Goal: Information Seeking & Learning: Learn about a topic

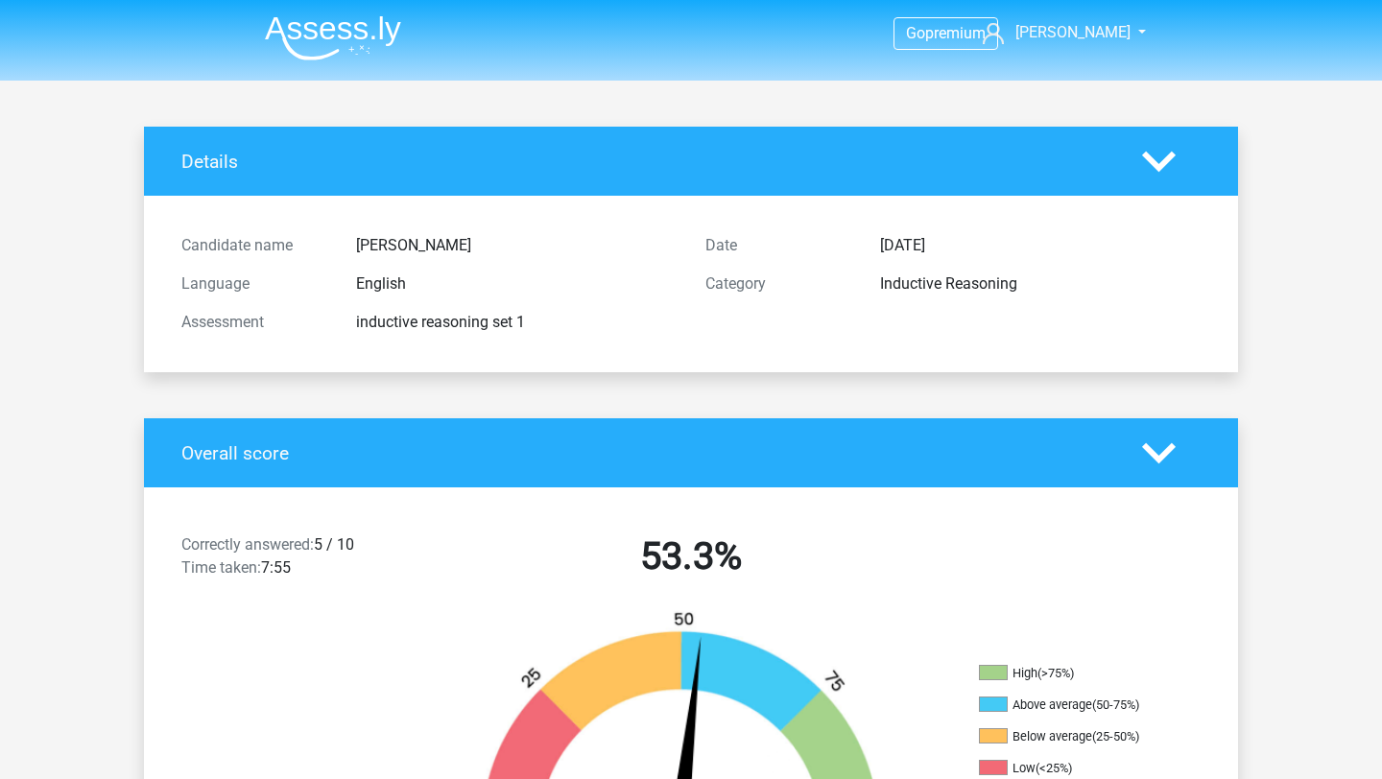
scroll to position [1422, 0]
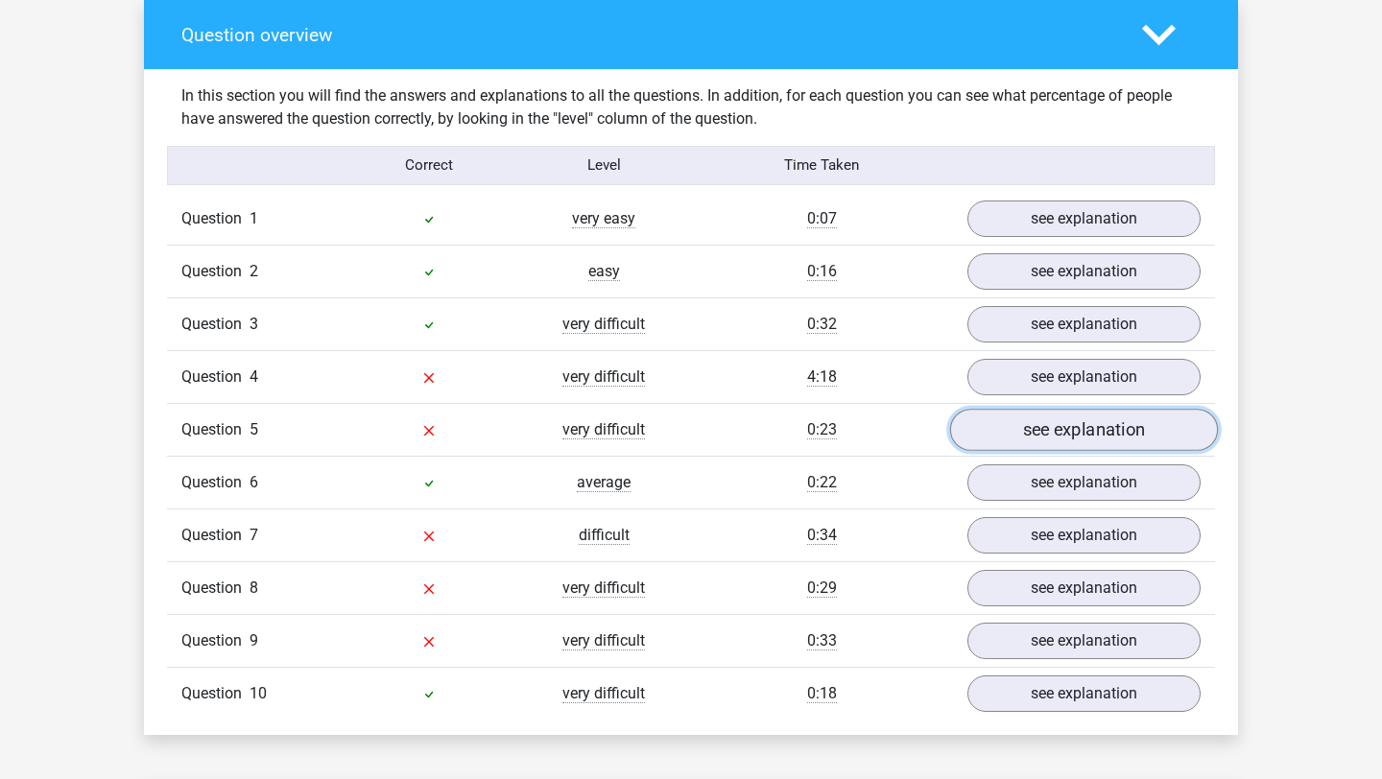
click at [1102, 426] on link "see explanation" at bounding box center [1084, 430] width 268 height 42
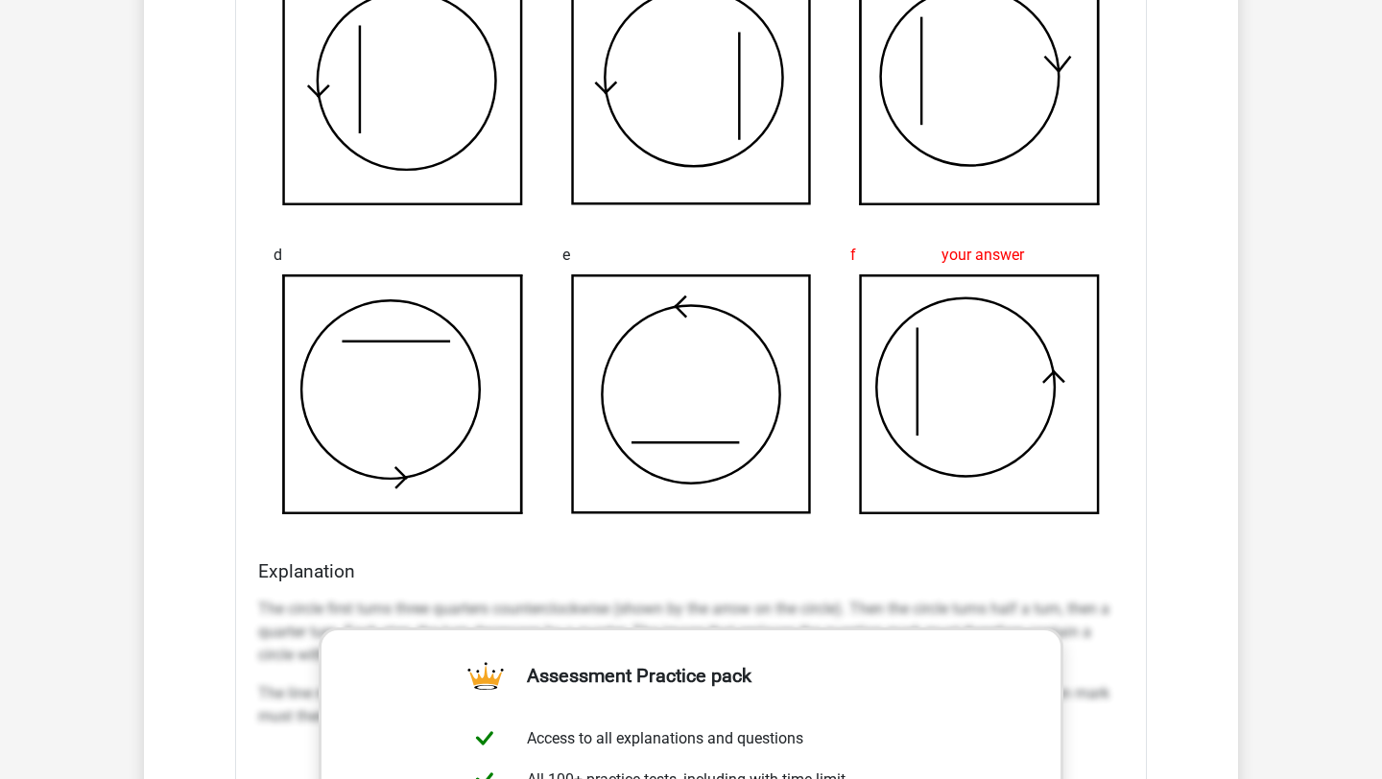
scroll to position [2326, 0]
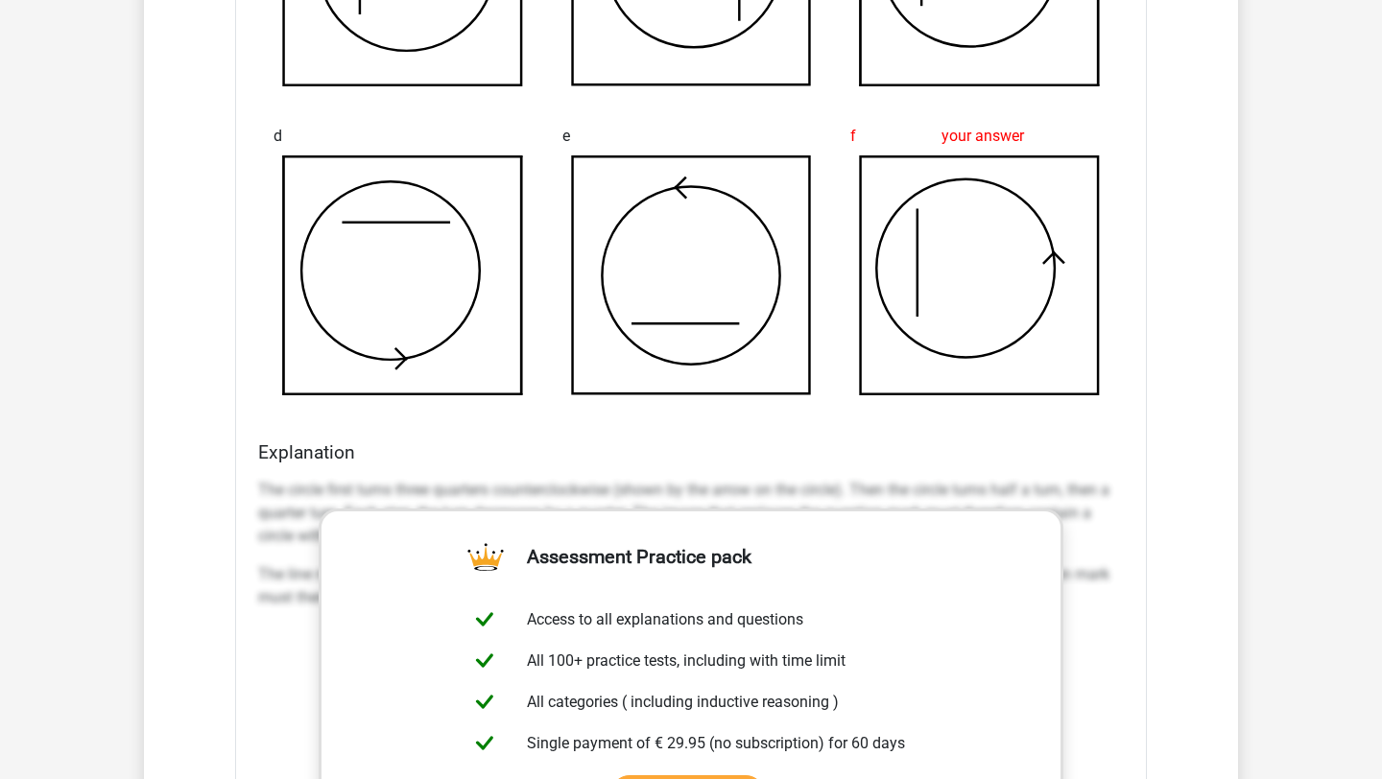
click at [1008, 454] on h4 "Explanation" at bounding box center [690, 452] width 865 height 22
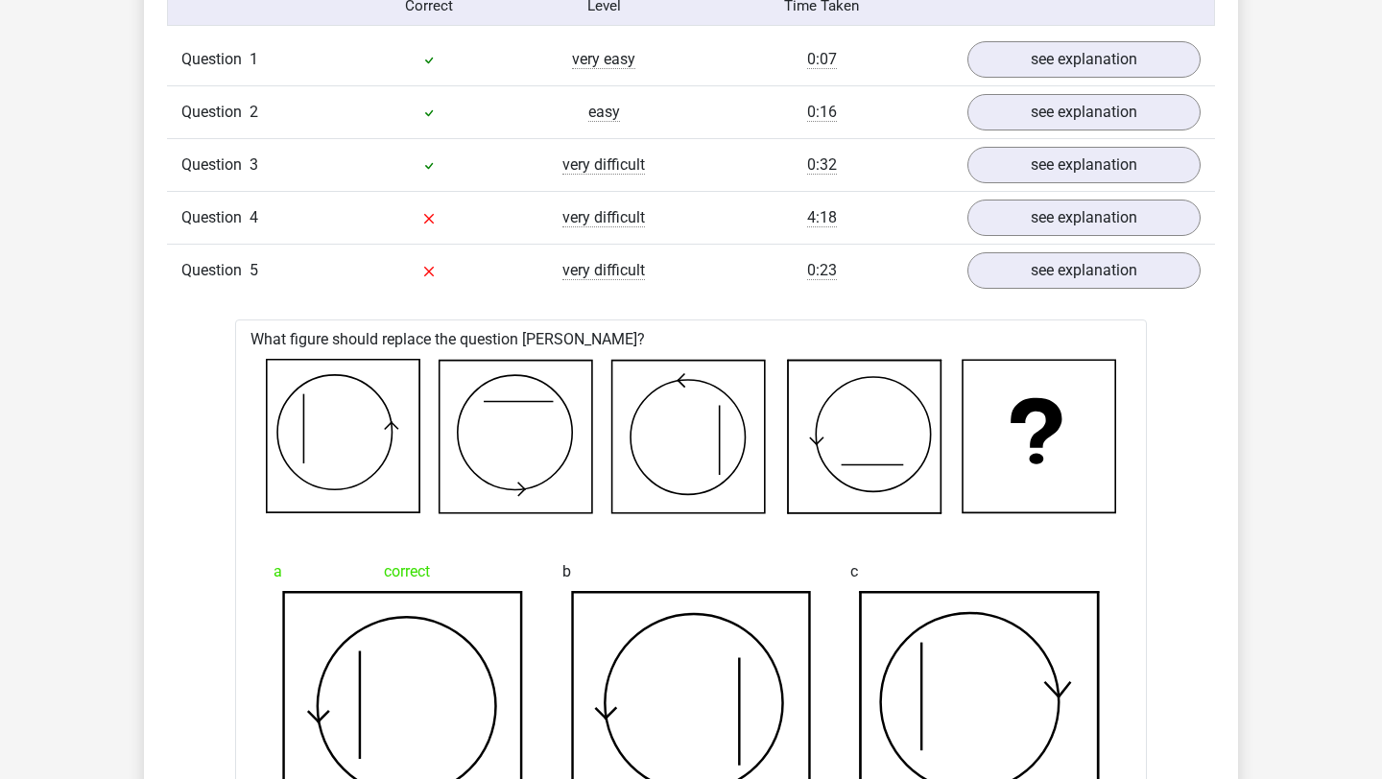
scroll to position [1223, 0]
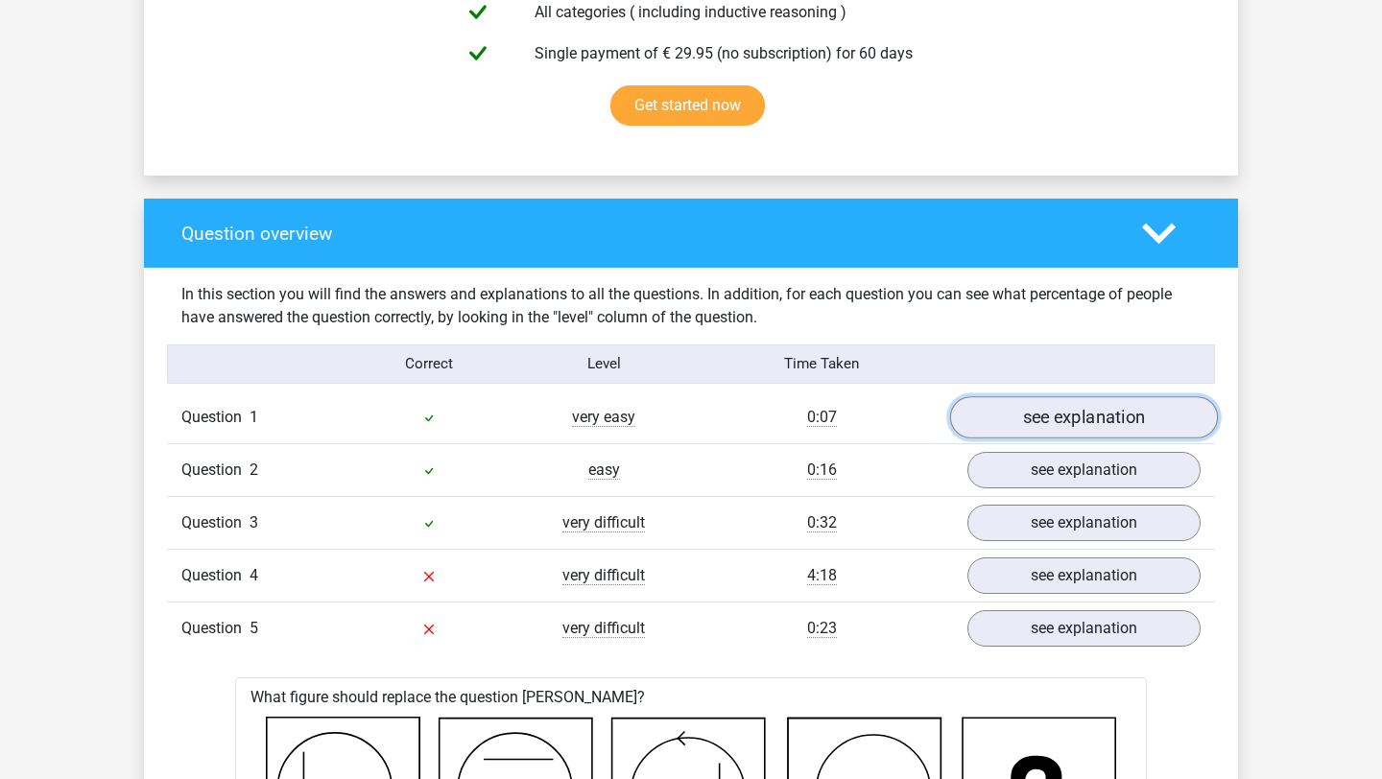
click at [1133, 427] on link "see explanation" at bounding box center [1084, 417] width 268 height 42
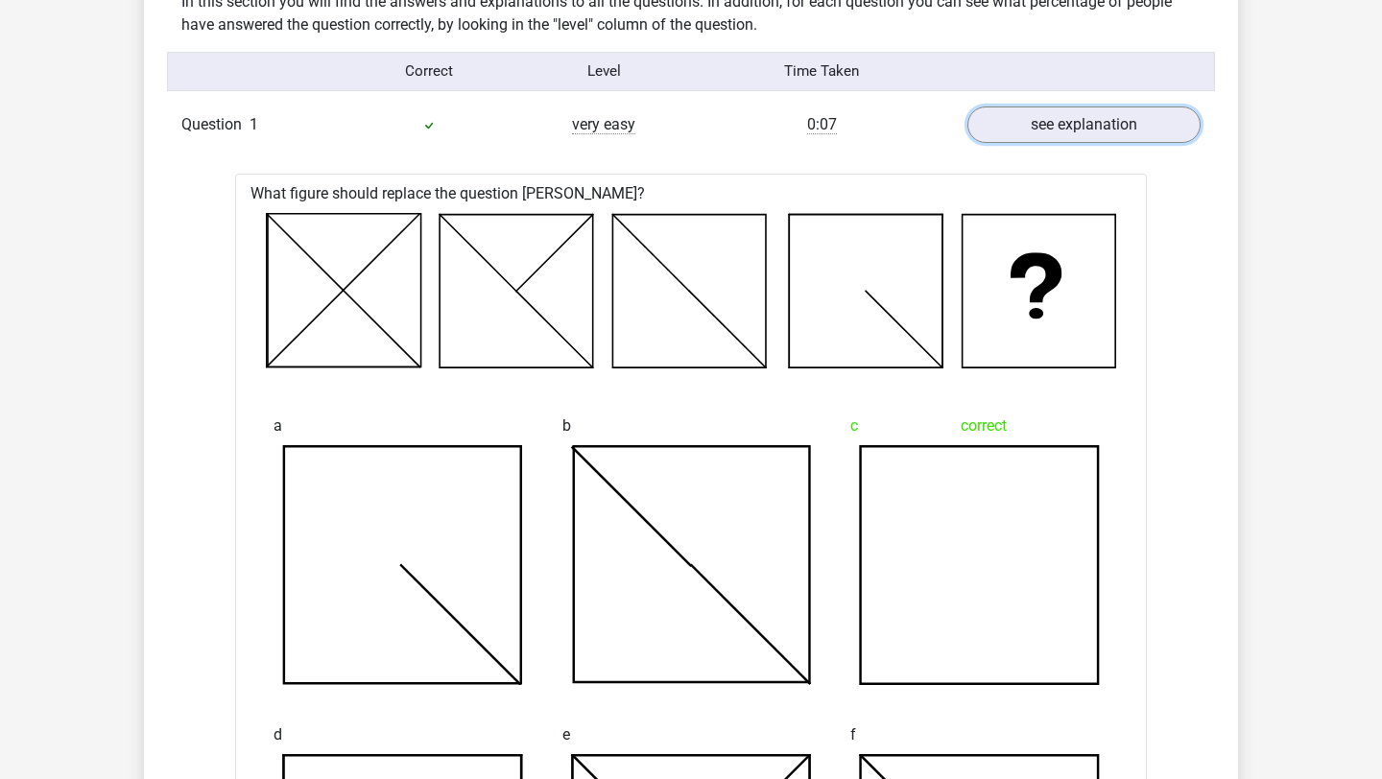
scroll to position [1293, 0]
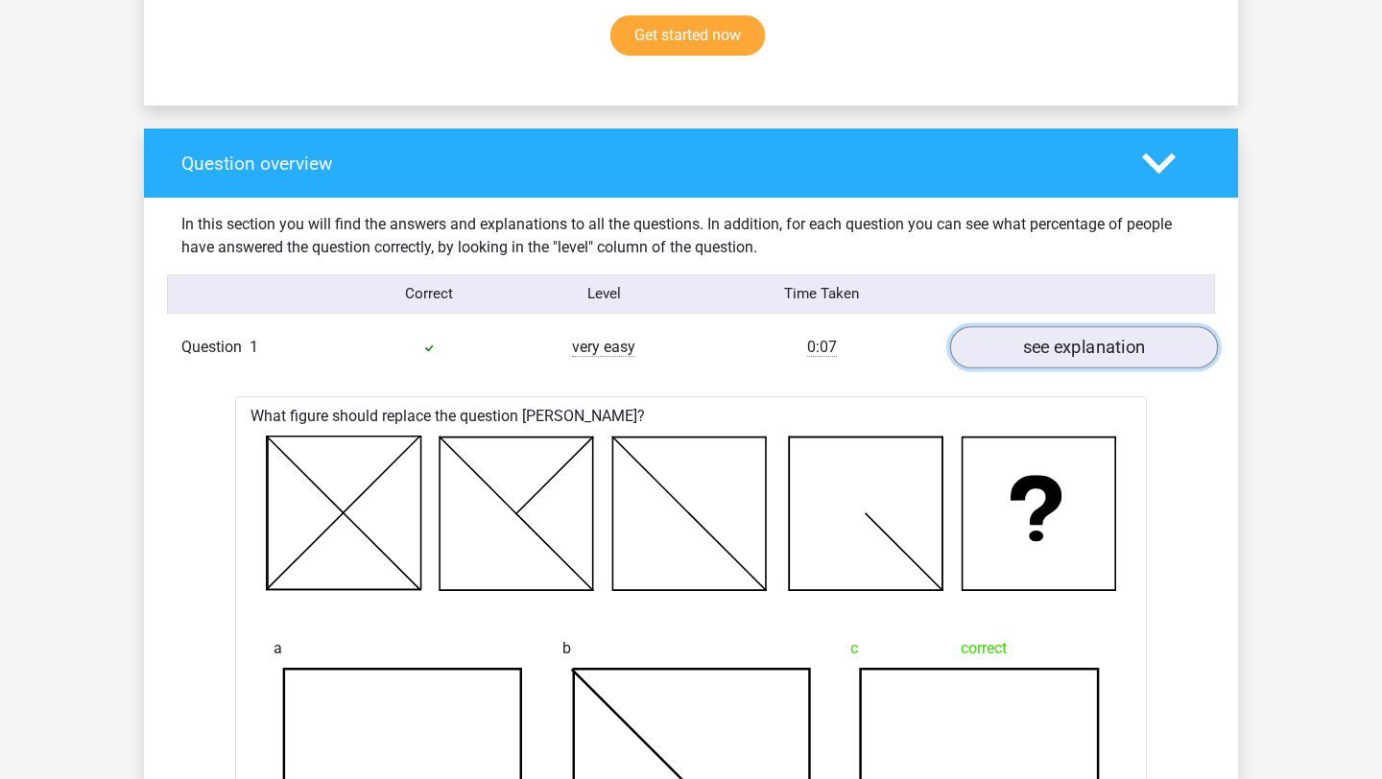
click at [1121, 365] on link "see explanation" at bounding box center [1084, 347] width 268 height 42
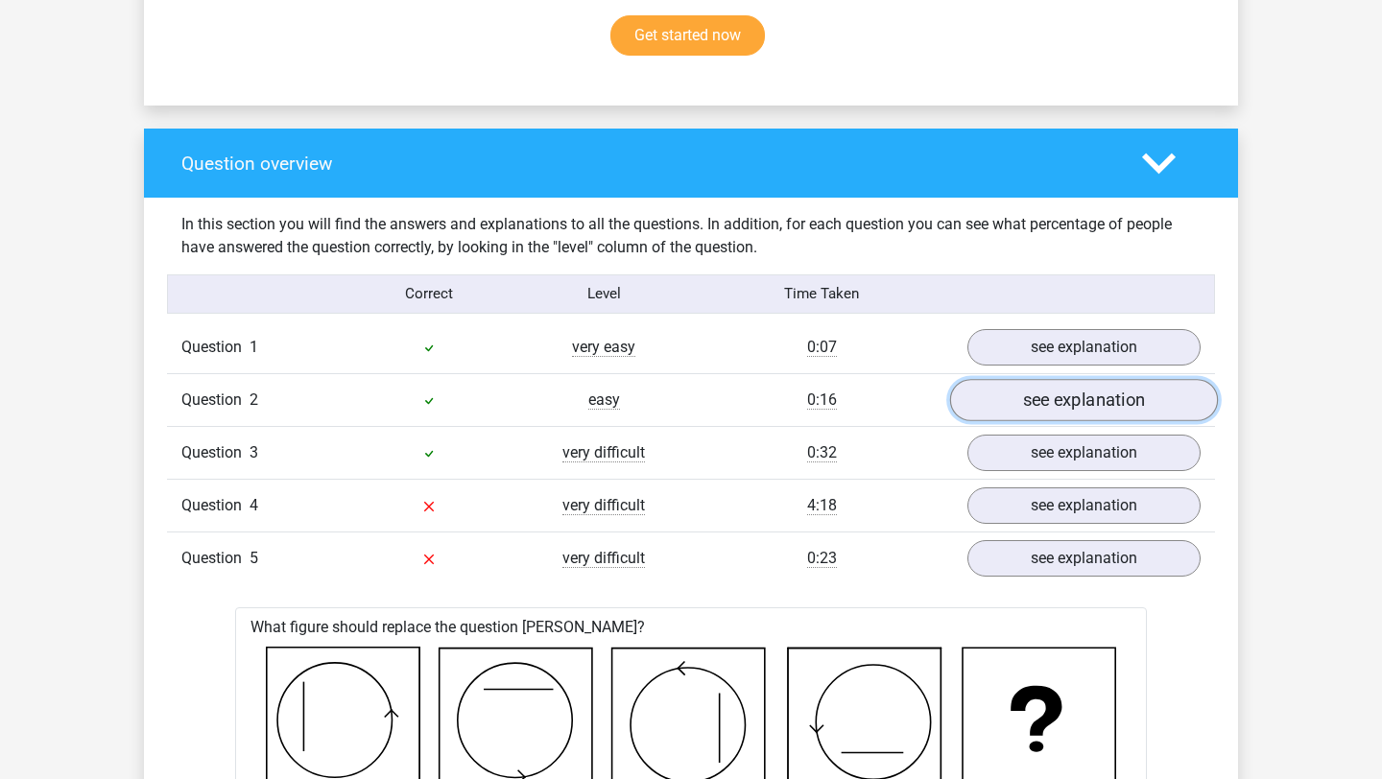
click at [1083, 419] on link "see explanation" at bounding box center [1084, 400] width 268 height 42
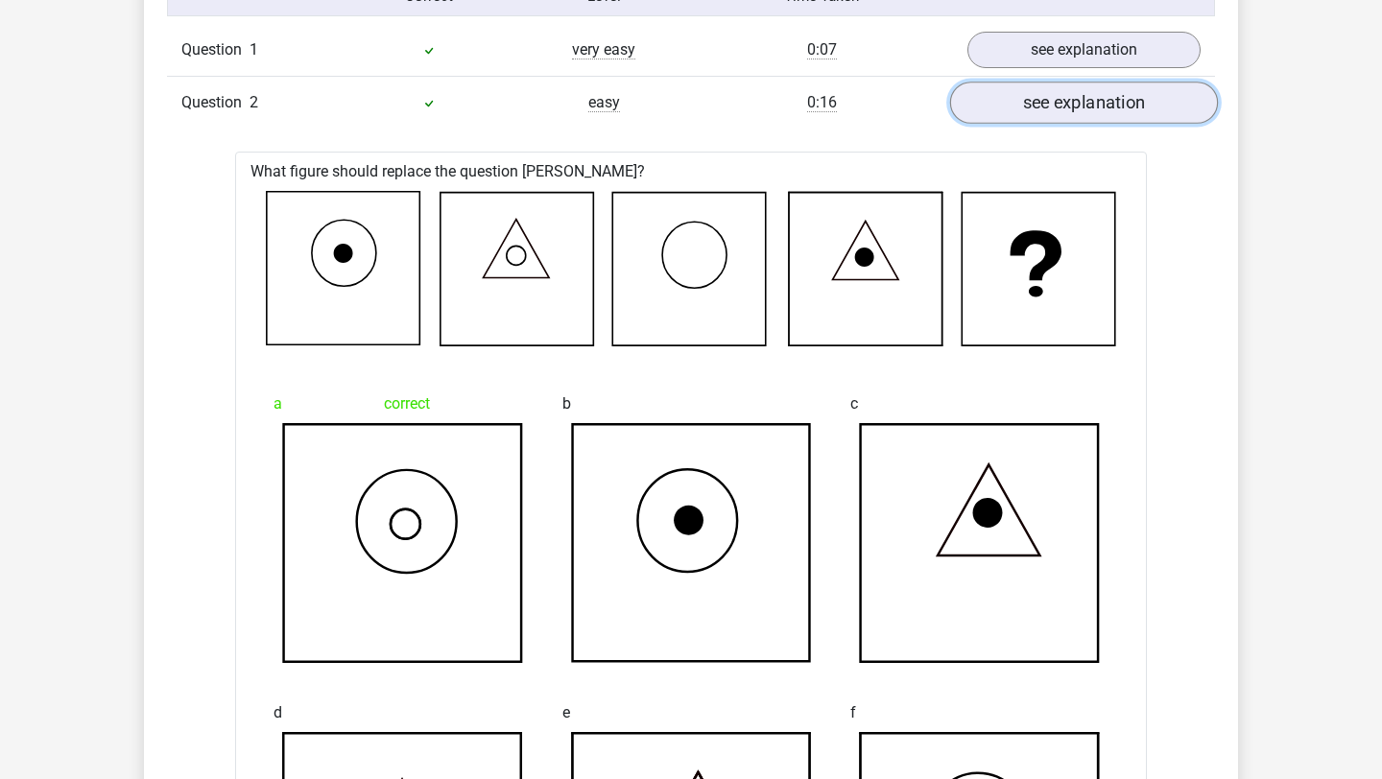
scroll to position [1587, 0]
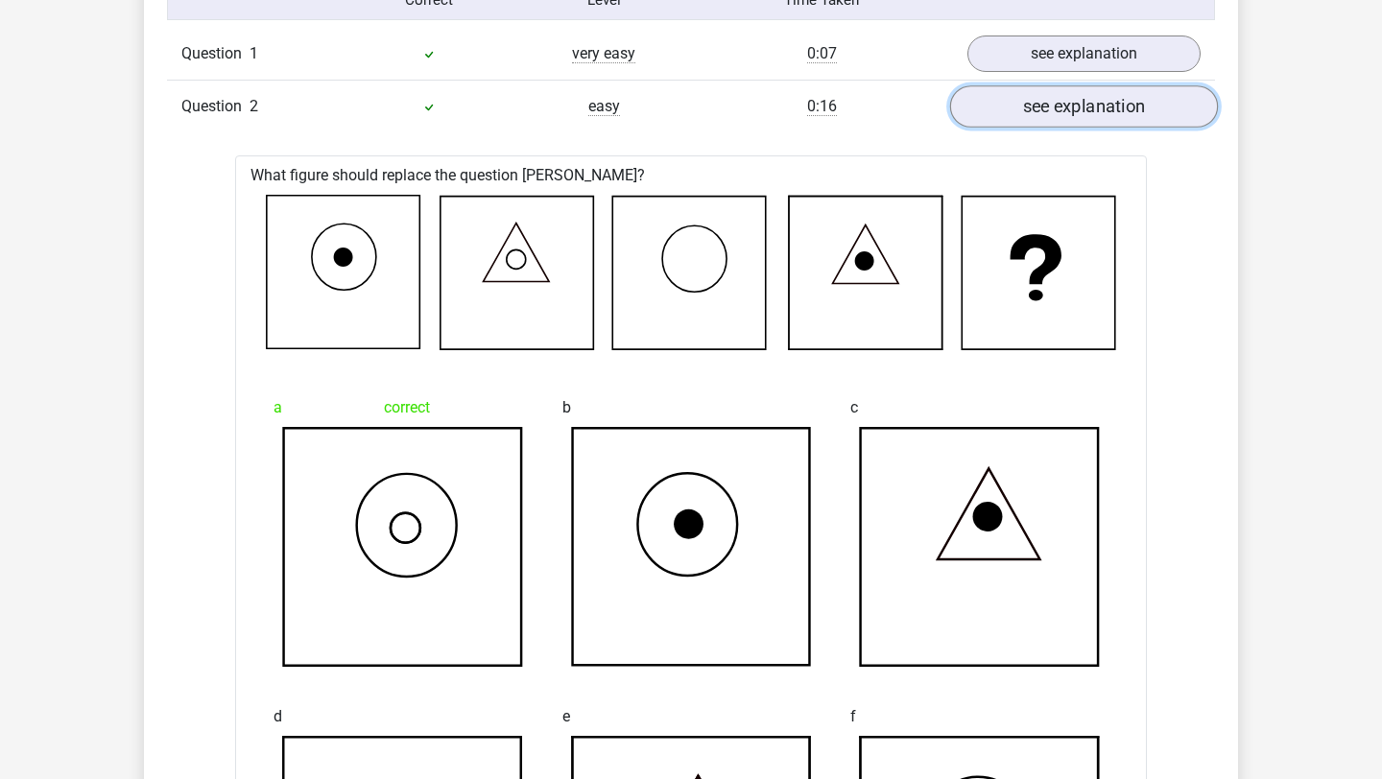
click at [1098, 125] on link "see explanation" at bounding box center [1084, 106] width 268 height 42
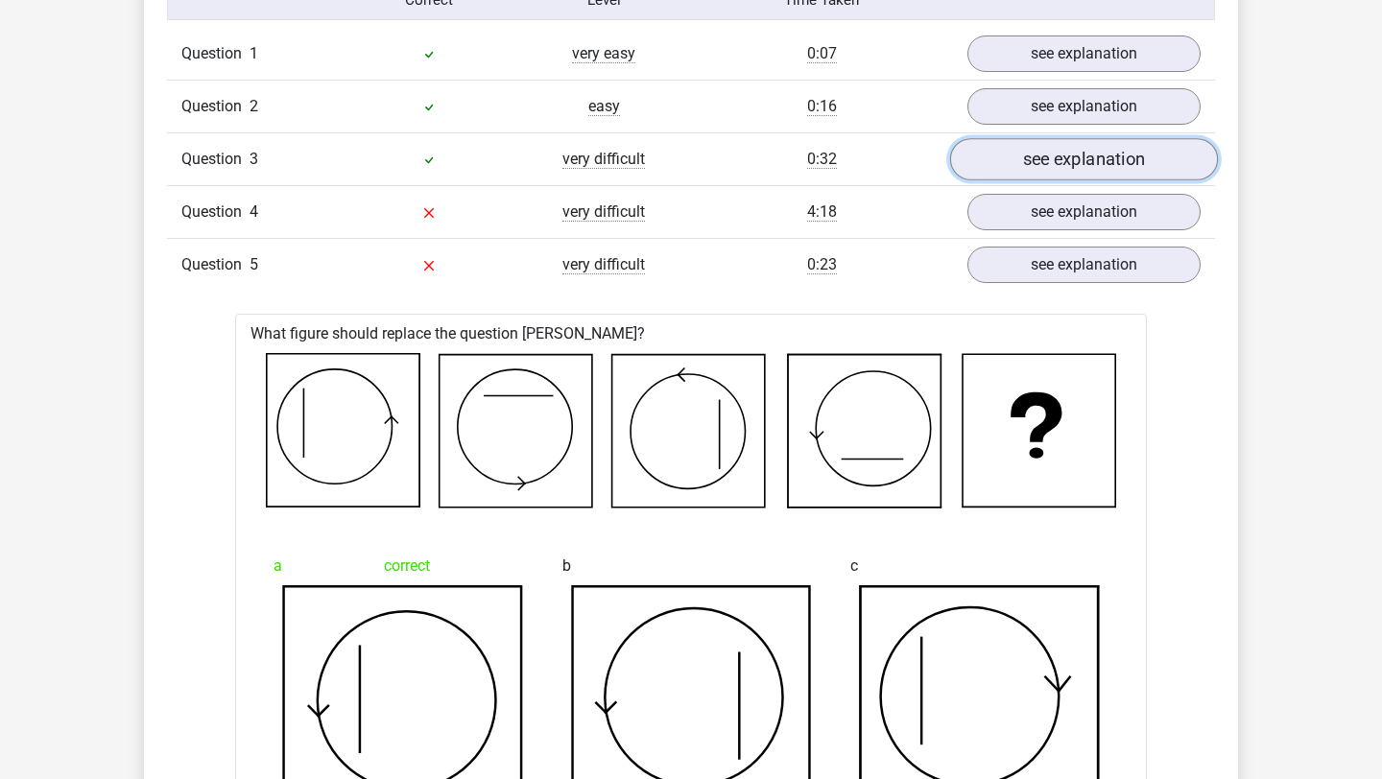
click at [1077, 171] on link "see explanation" at bounding box center [1084, 159] width 268 height 42
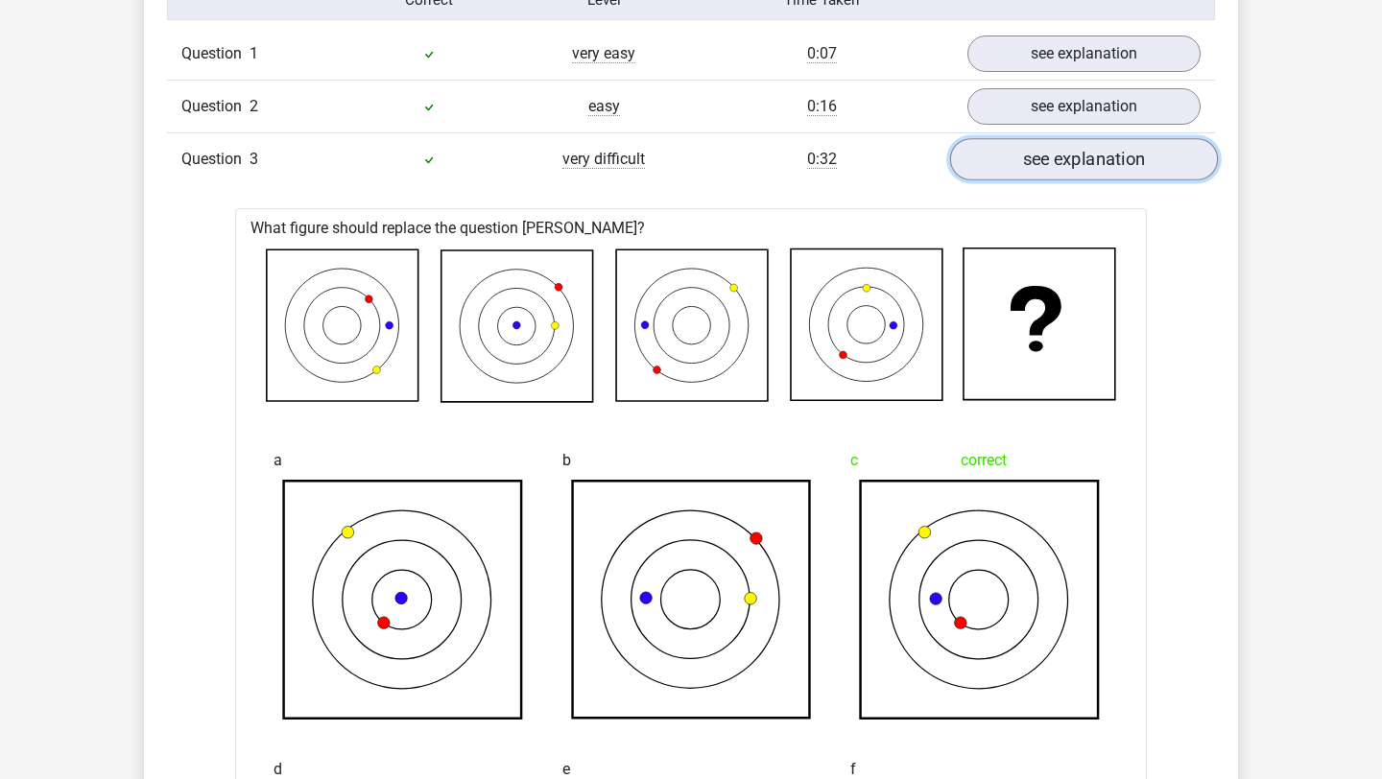
click at [1157, 167] on link "see explanation" at bounding box center [1084, 159] width 268 height 42
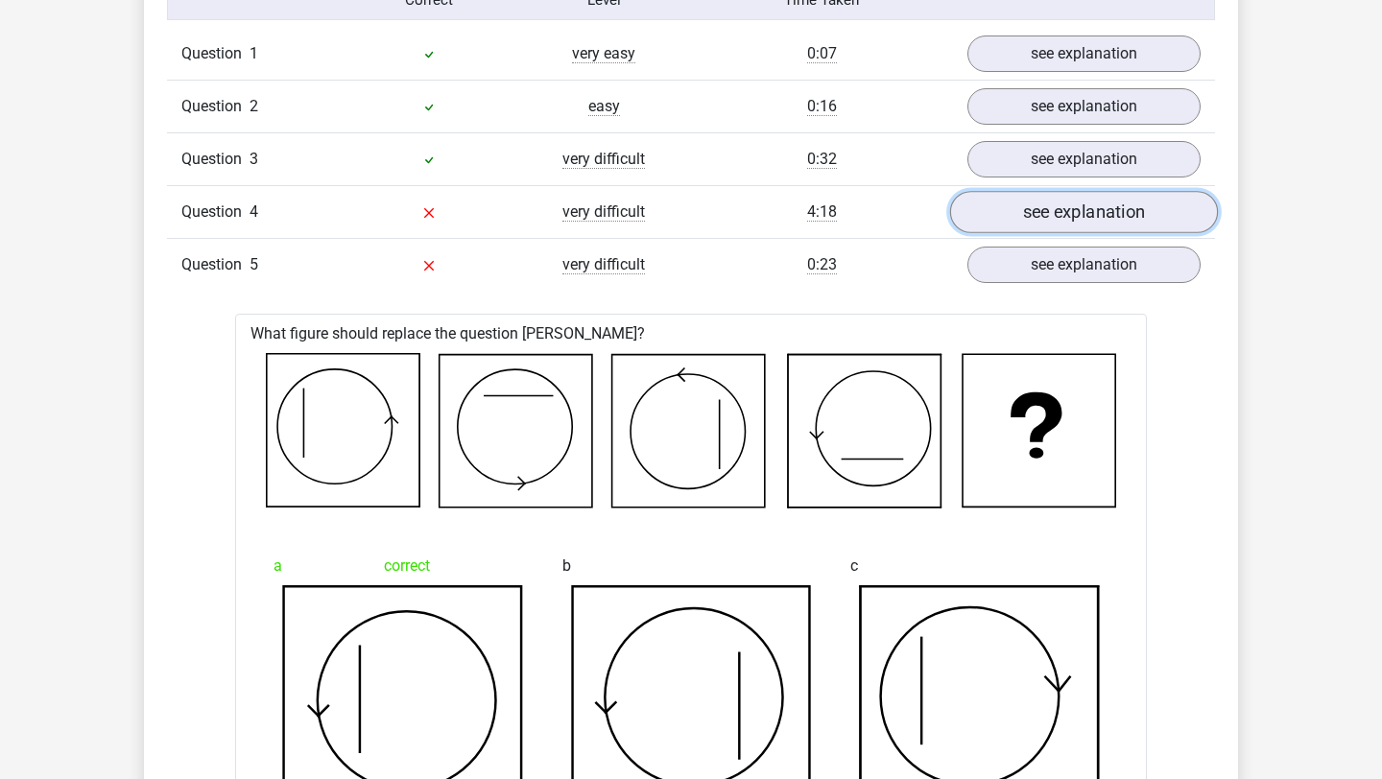
click at [1105, 223] on link "see explanation" at bounding box center [1084, 212] width 268 height 42
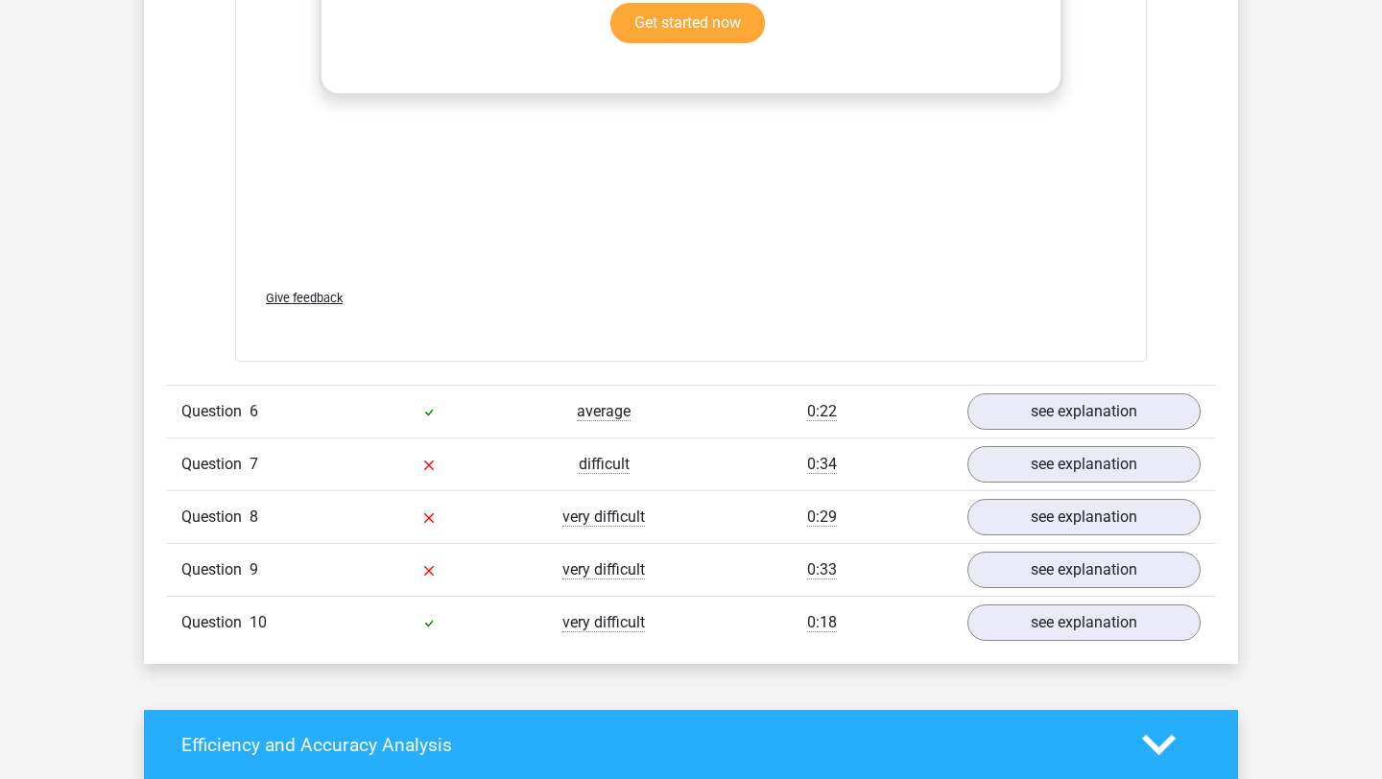
scroll to position [4350, 0]
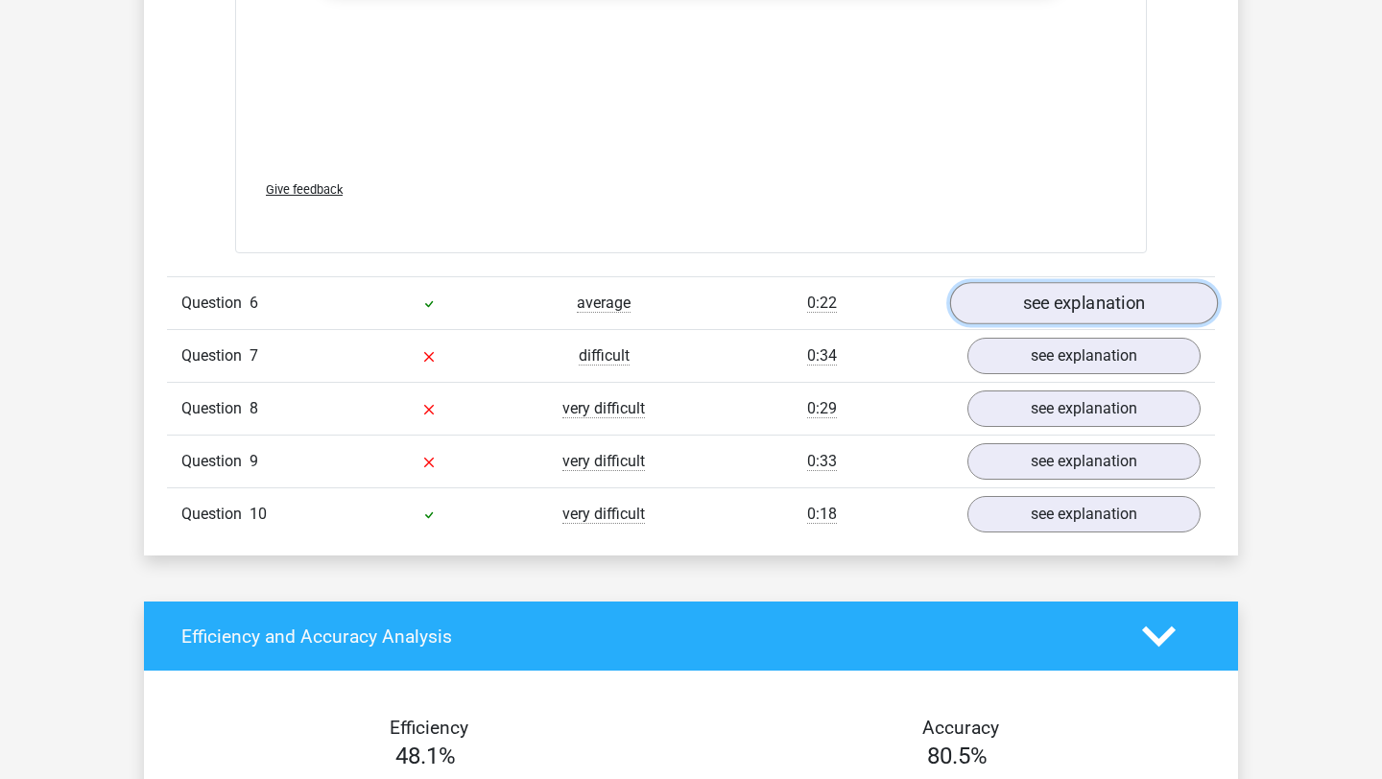
click at [1075, 308] on link "see explanation" at bounding box center [1084, 304] width 268 height 42
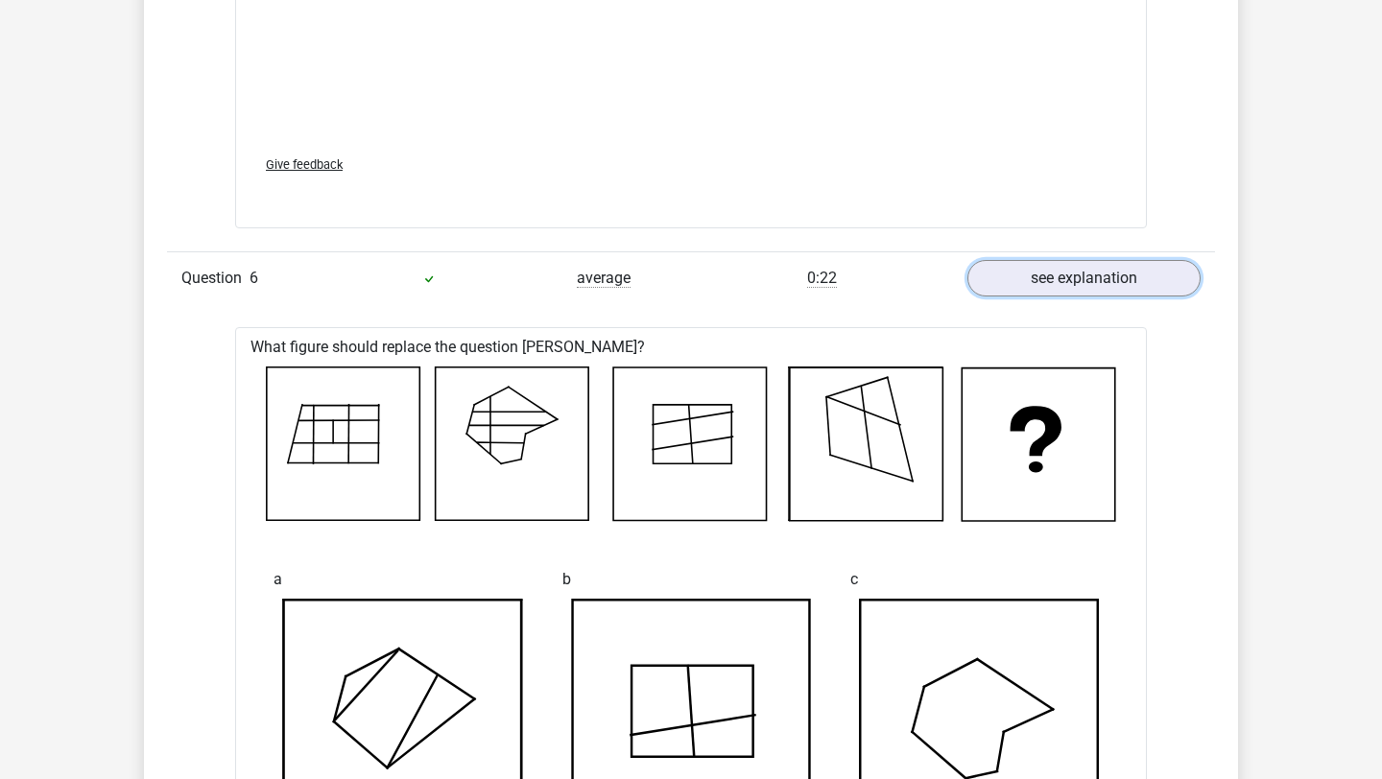
scroll to position [4366, 0]
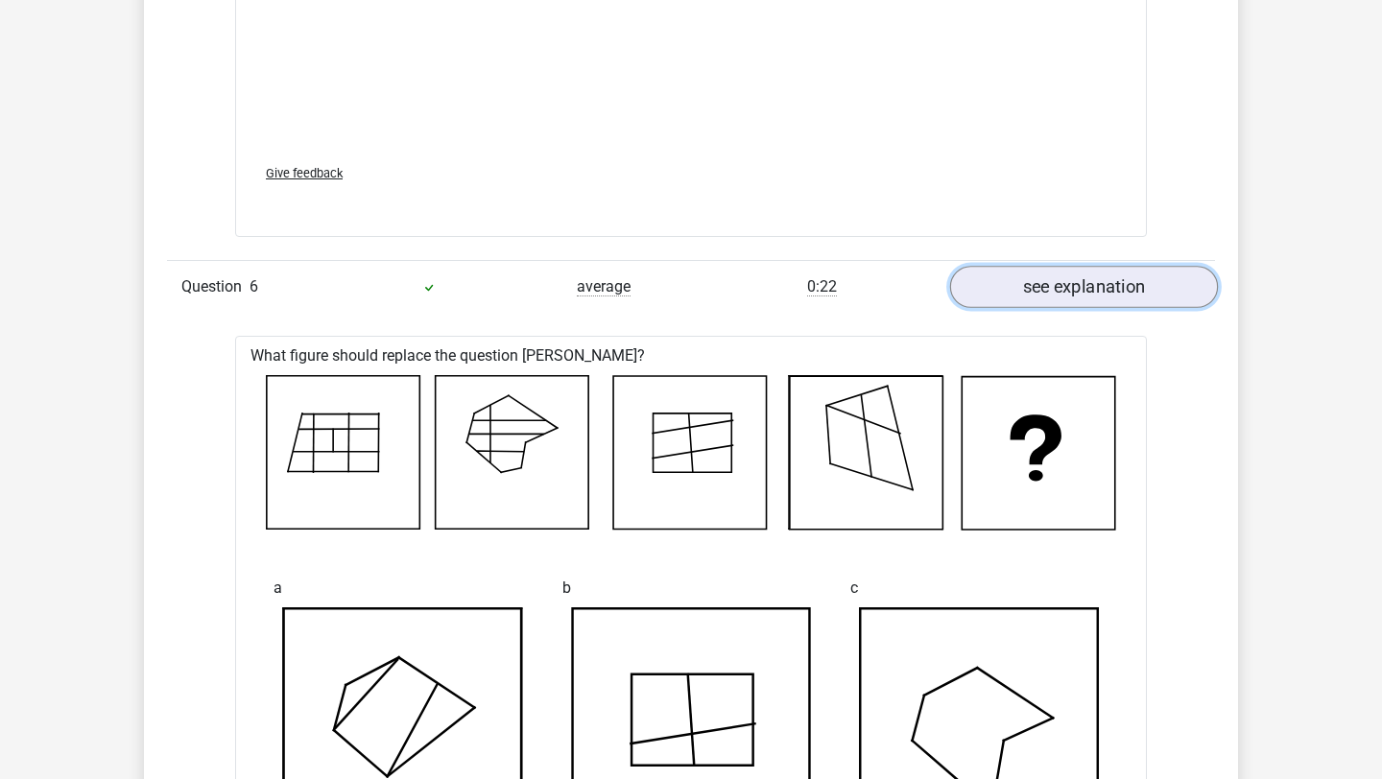
click at [1095, 287] on link "see explanation" at bounding box center [1084, 288] width 268 height 42
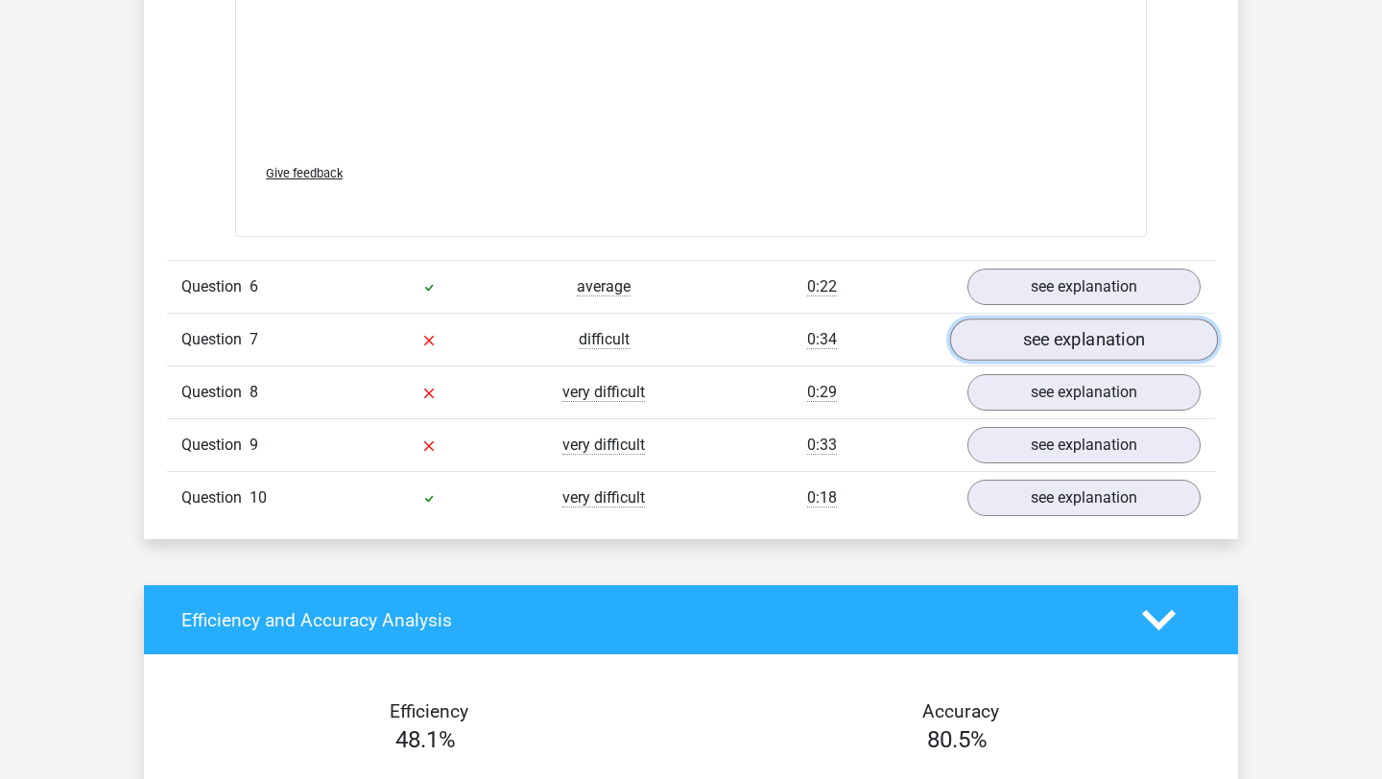
click at [1087, 348] on link "see explanation" at bounding box center [1084, 340] width 268 height 42
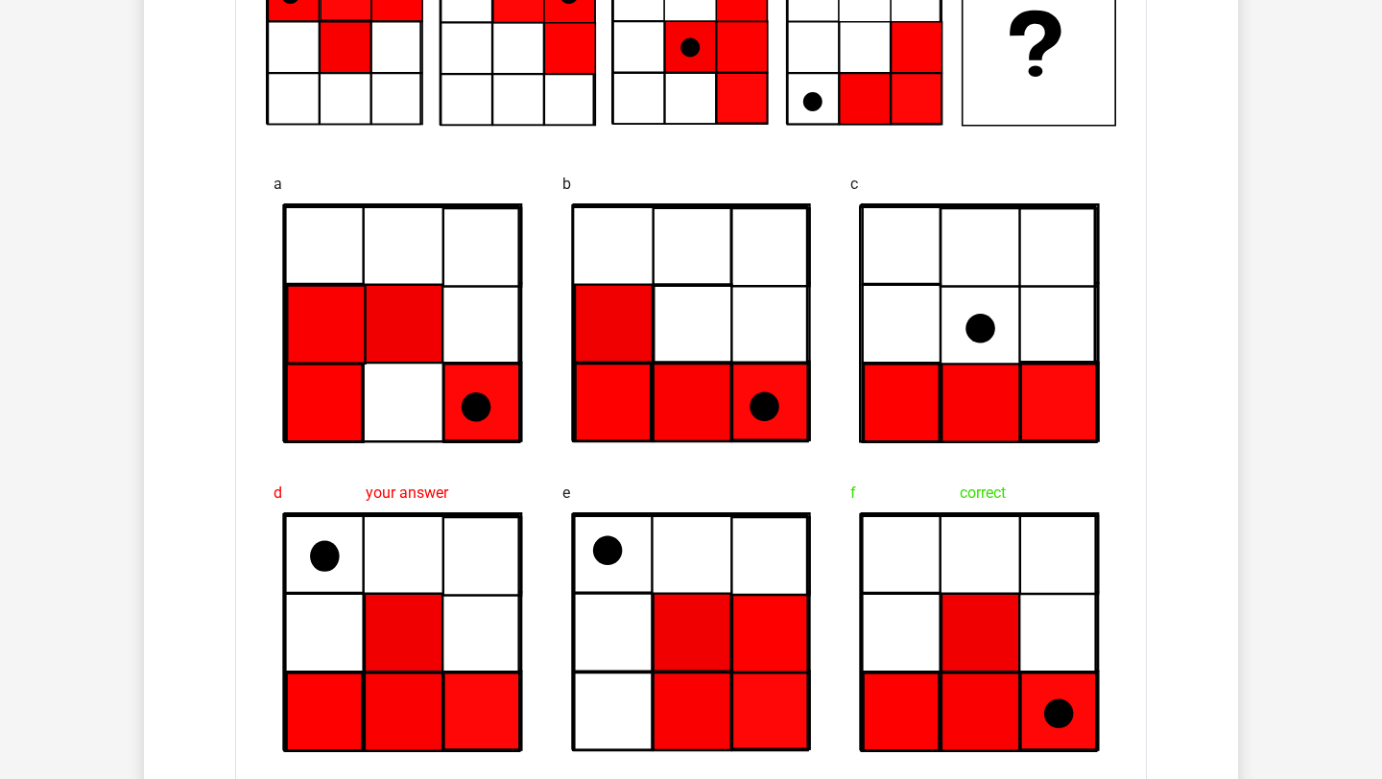
scroll to position [4581, 0]
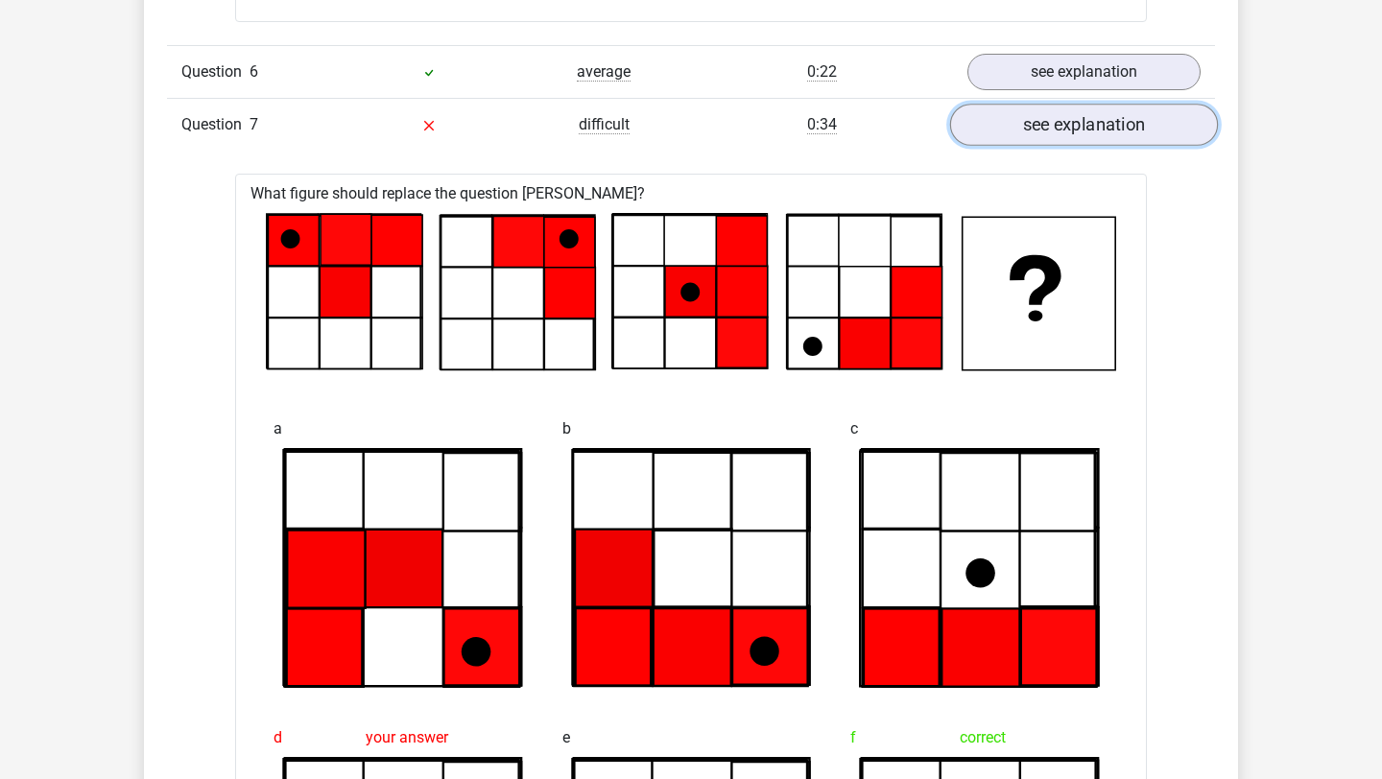
click at [1024, 130] on link "see explanation" at bounding box center [1084, 126] width 268 height 42
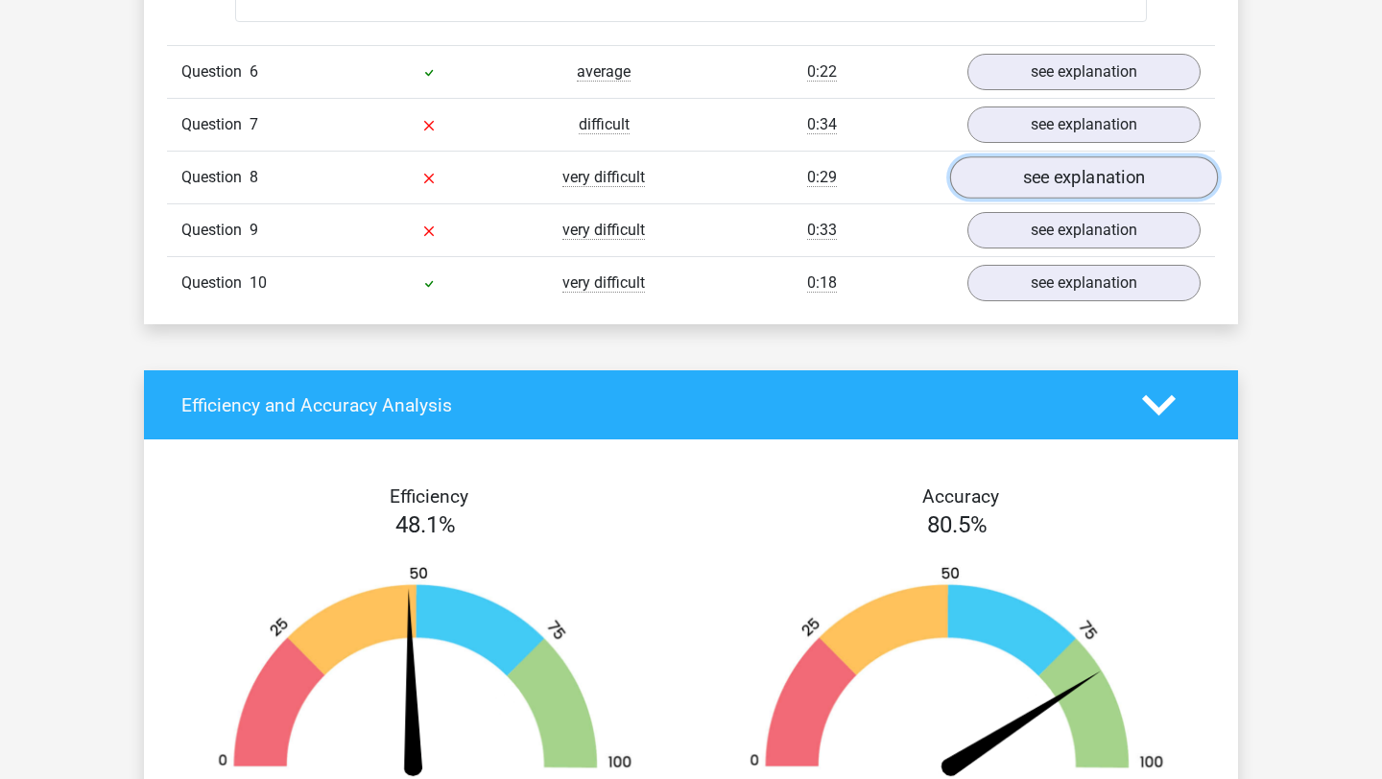
click at [1028, 184] on link "see explanation" at bounding box center [1084, 178] width 268 height 42
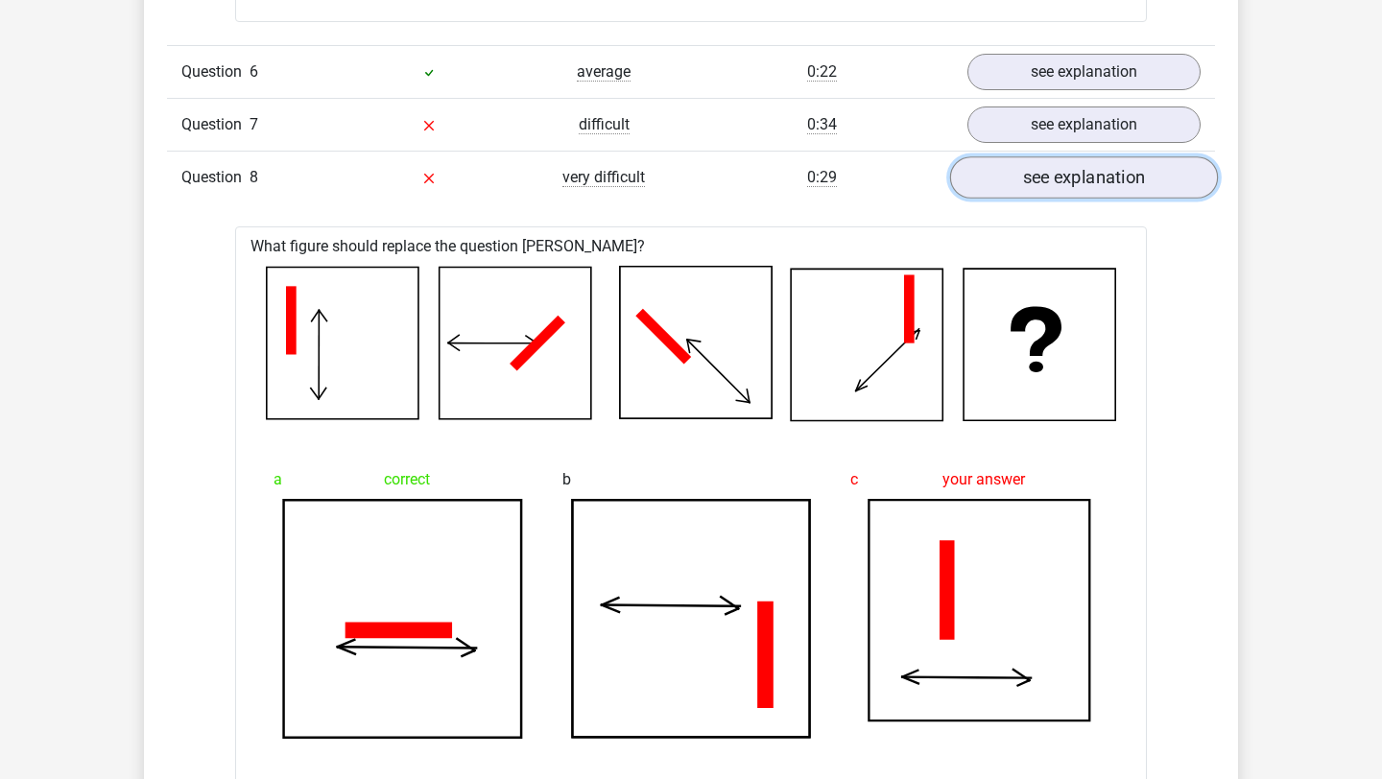
click at [1098, 186] on link "see explanation" at bounding box center [1084, 178] width 268 height 42
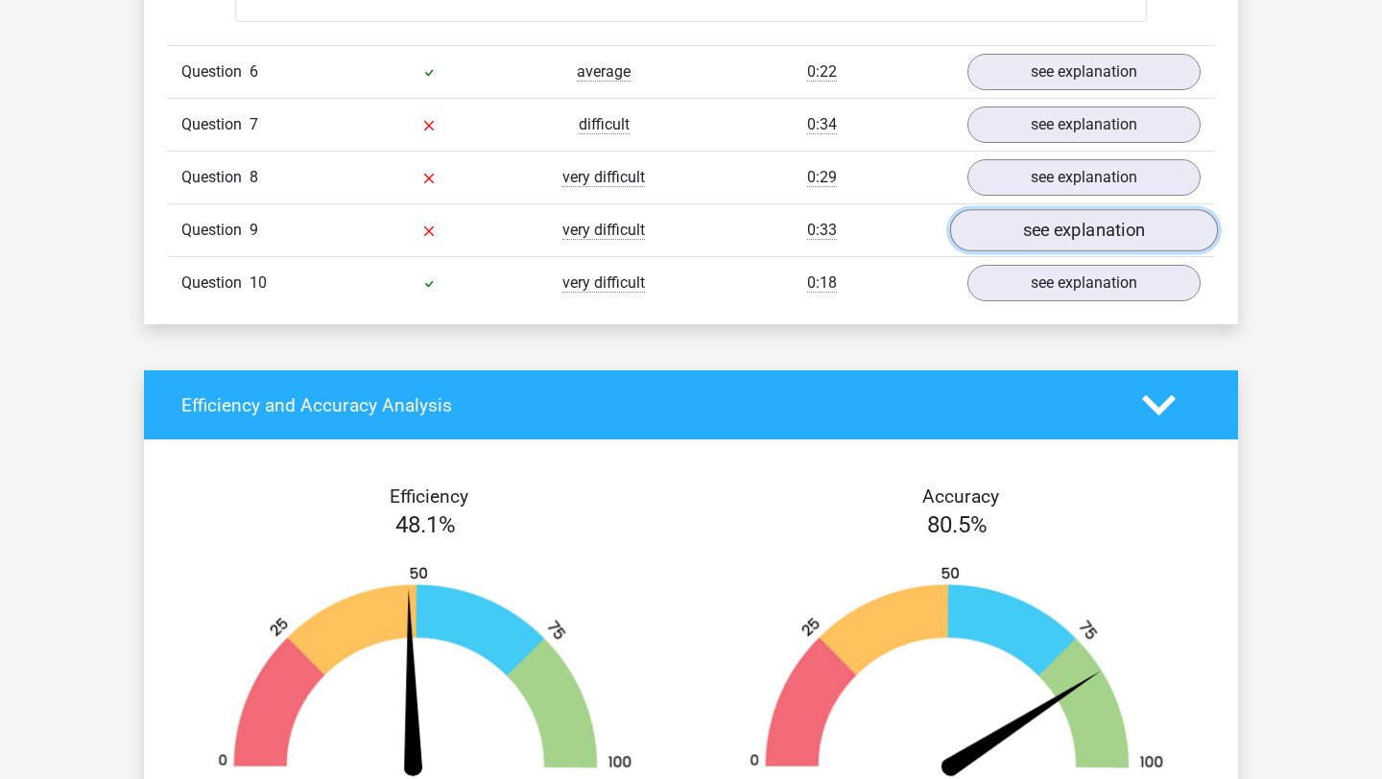
click at [1099, 243] on link "see explanation" at bounding box center [1084, 231] width 268 height 42
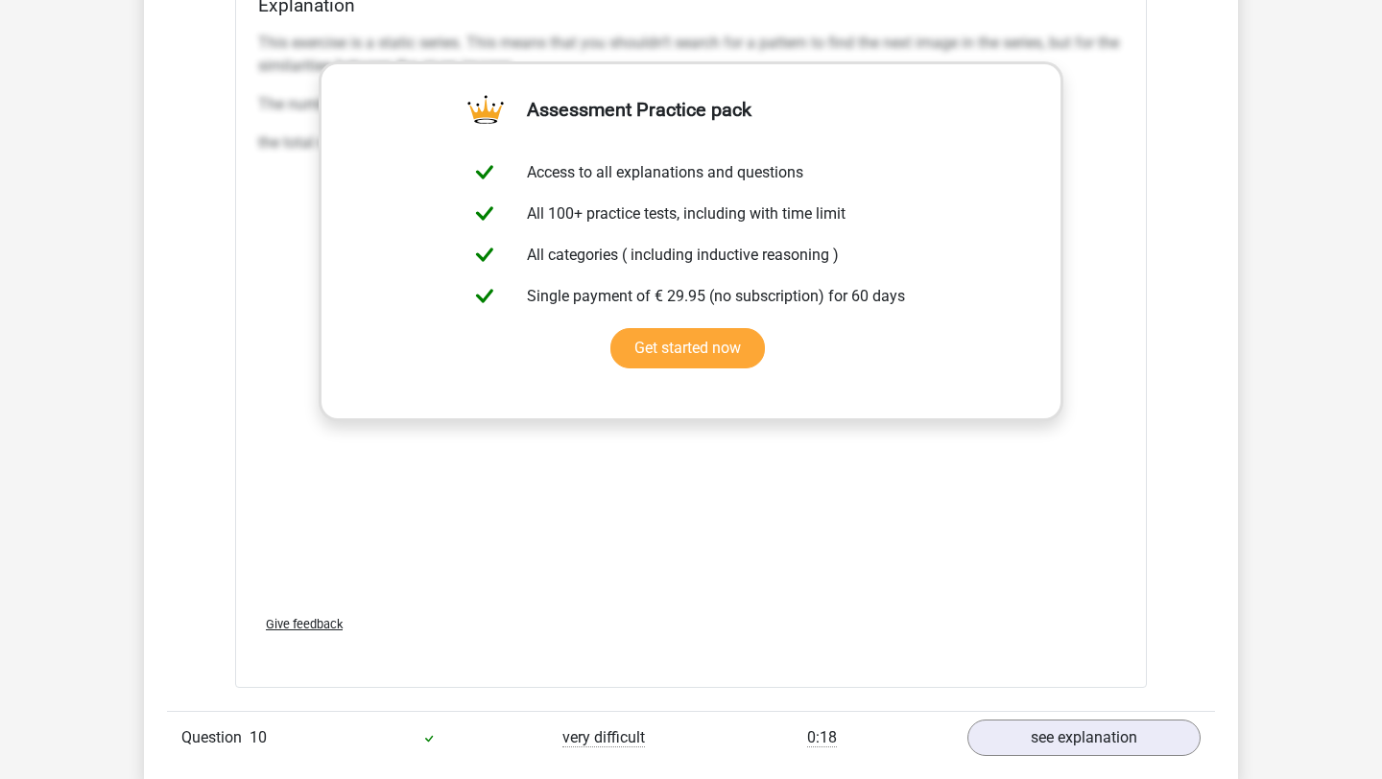
scroll to position [6026, 0]
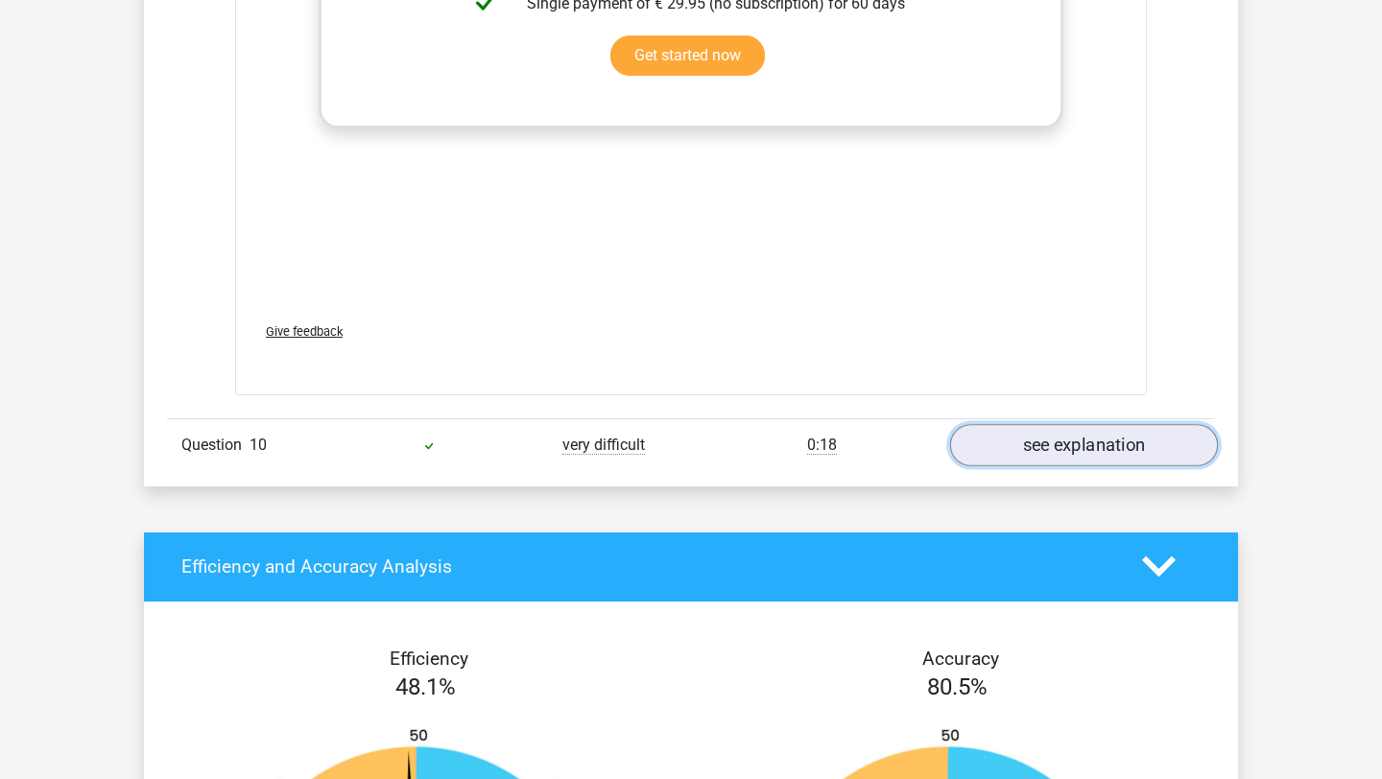
click at [1026, 451] on link "see explanation" at bounding box center [1084, 445] width 268 height 42
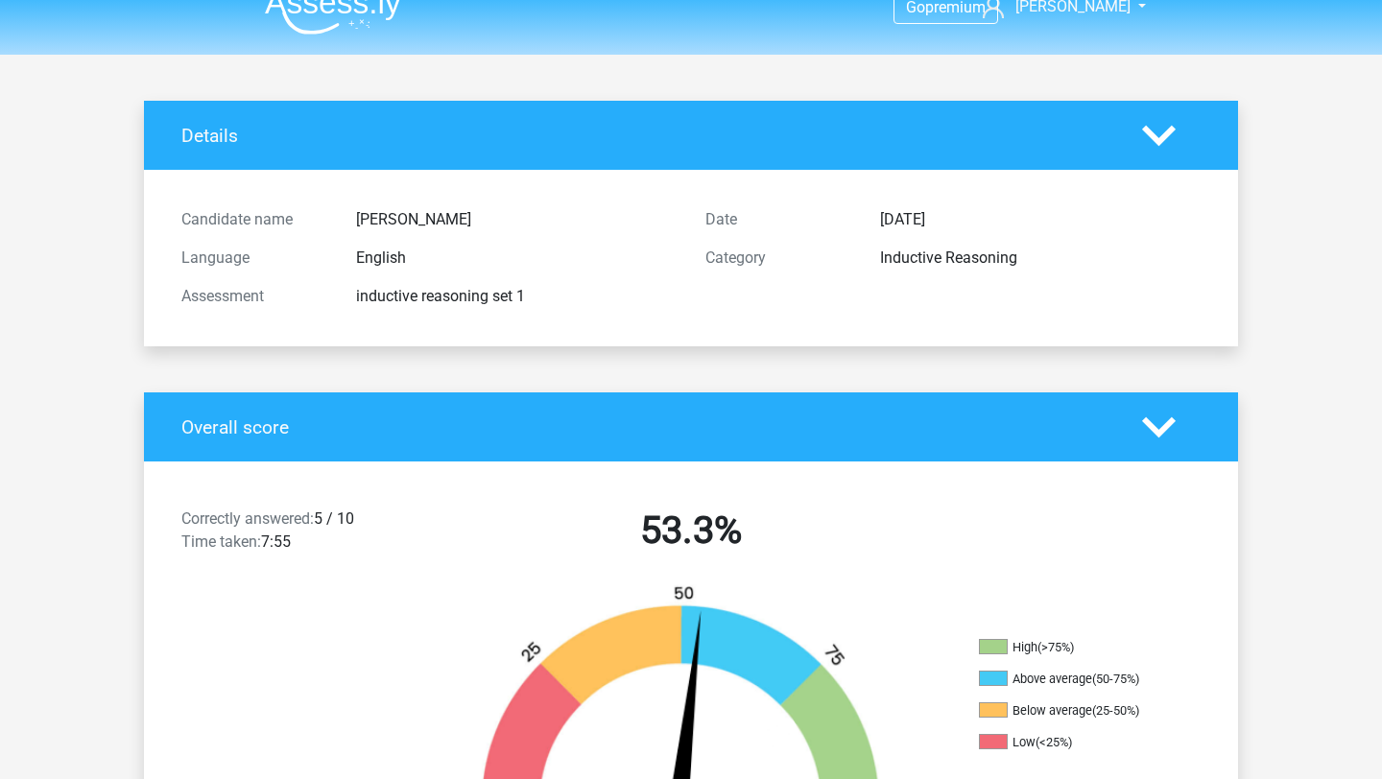
scroll to position [0, 0]
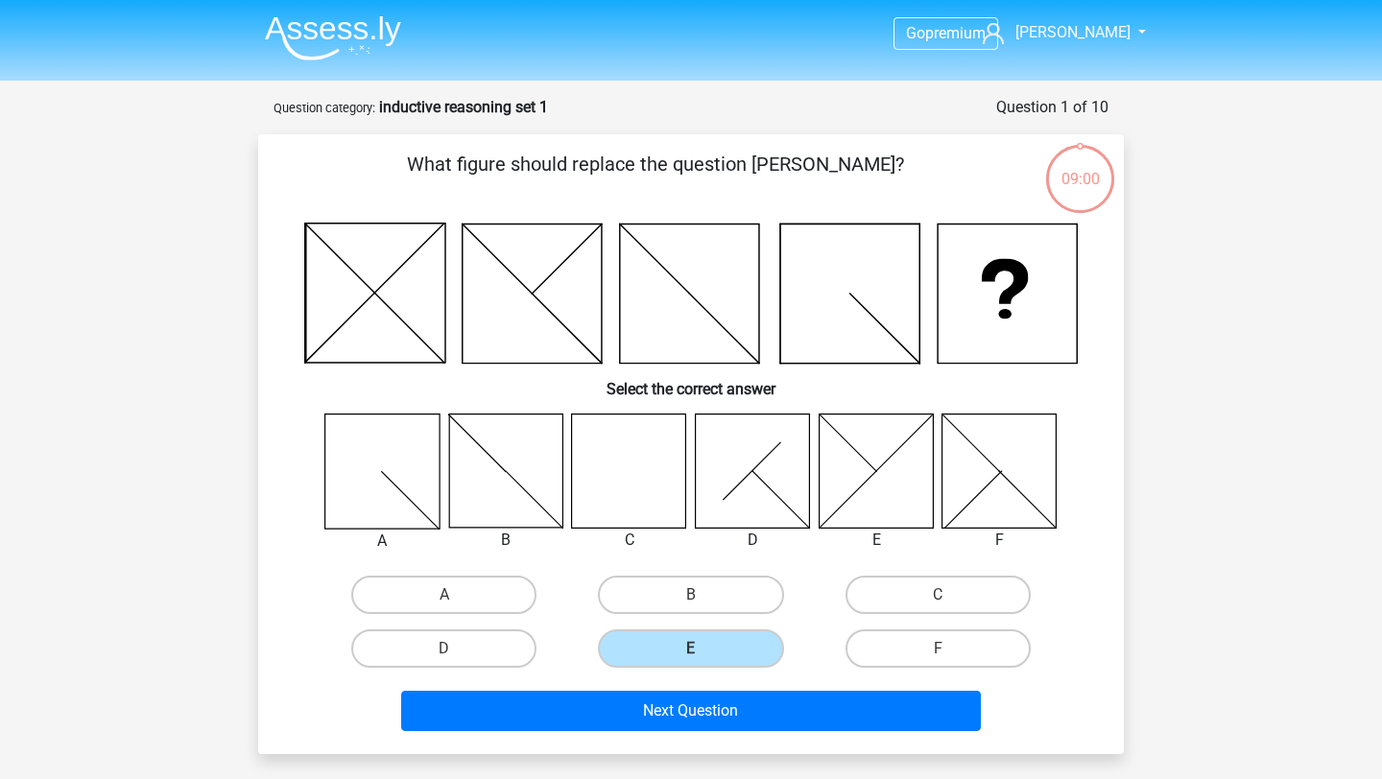
scroll to position [96, 0]
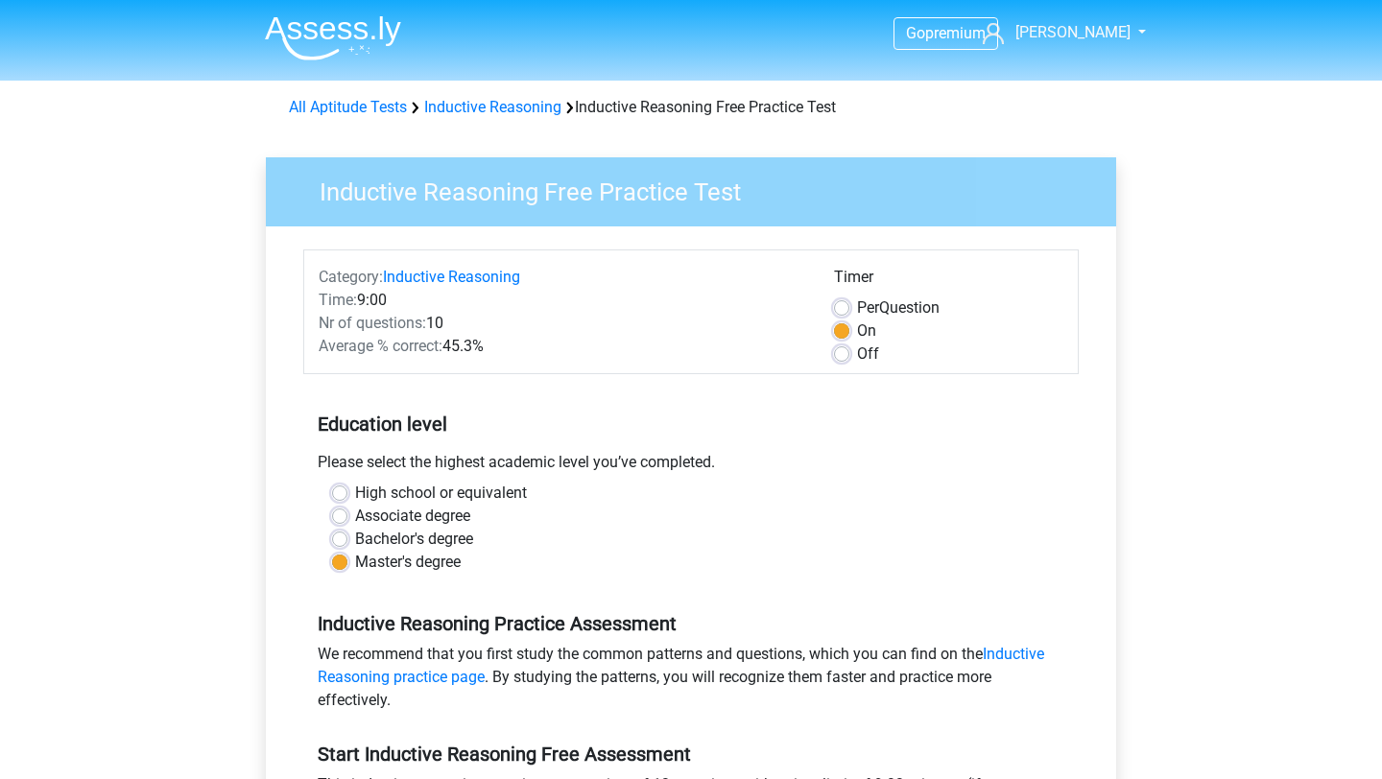
scroll to position [695, 0]
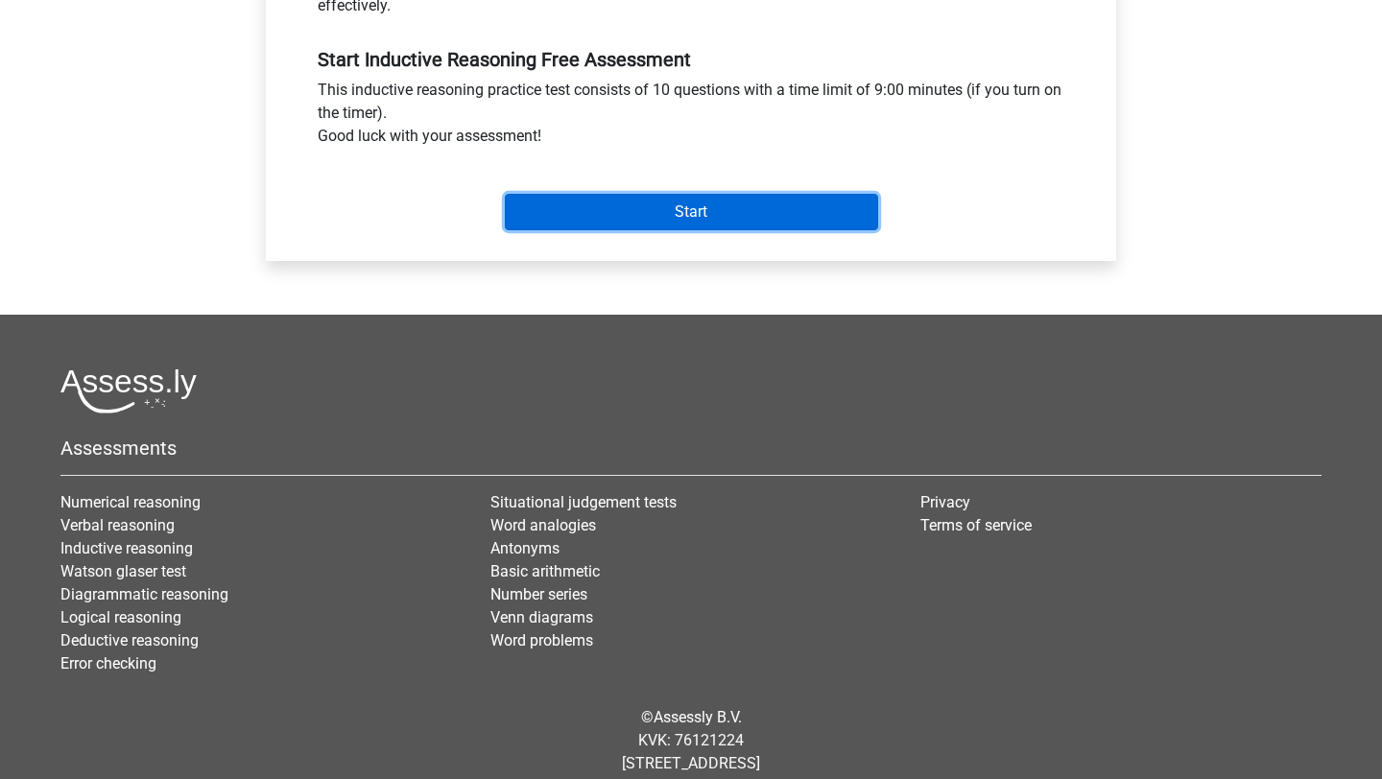
click at [640, 202] on input "Start" at bounding box center [691, 212] width 373 height 36
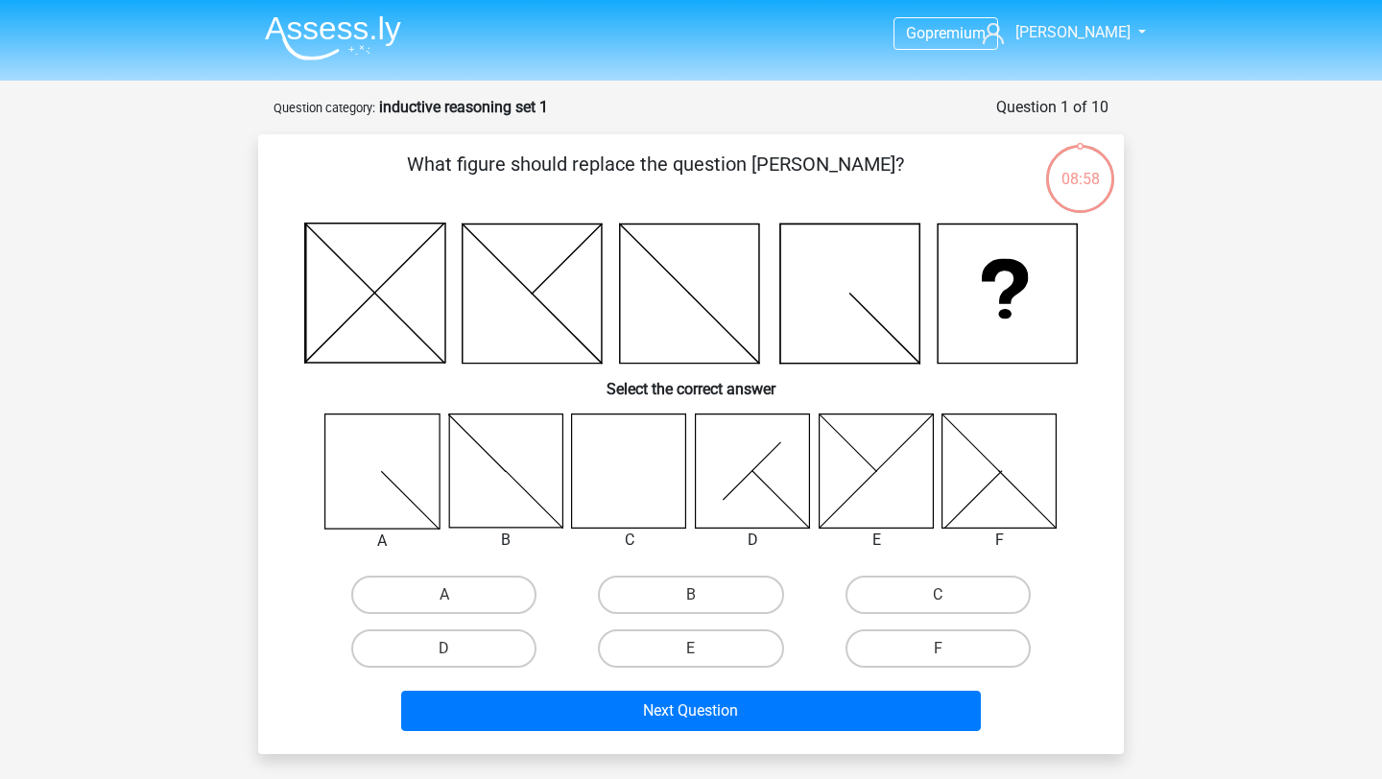
click at [648, 438] on icon at bounding box center [629, 470] width 114 height 114
click at [960, 600] on label "C" at bounding box center [937, 595] width 185 height 38
click at [950, 600] on input "C" at bounding box center [943, 601] width 12 height 12
radio input "true"
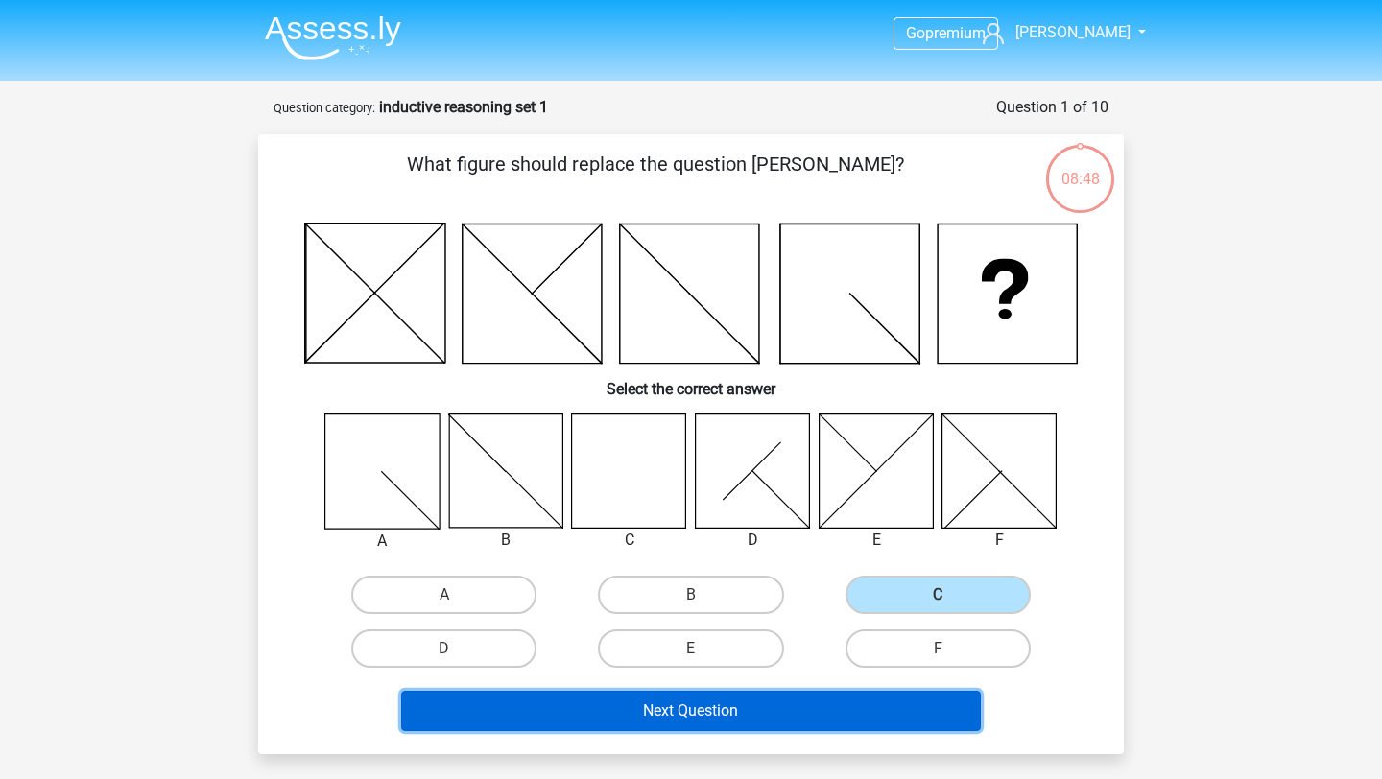
click at [796, 709] on button "Next Question" at bounding box center [691, 711] width 580 height 40
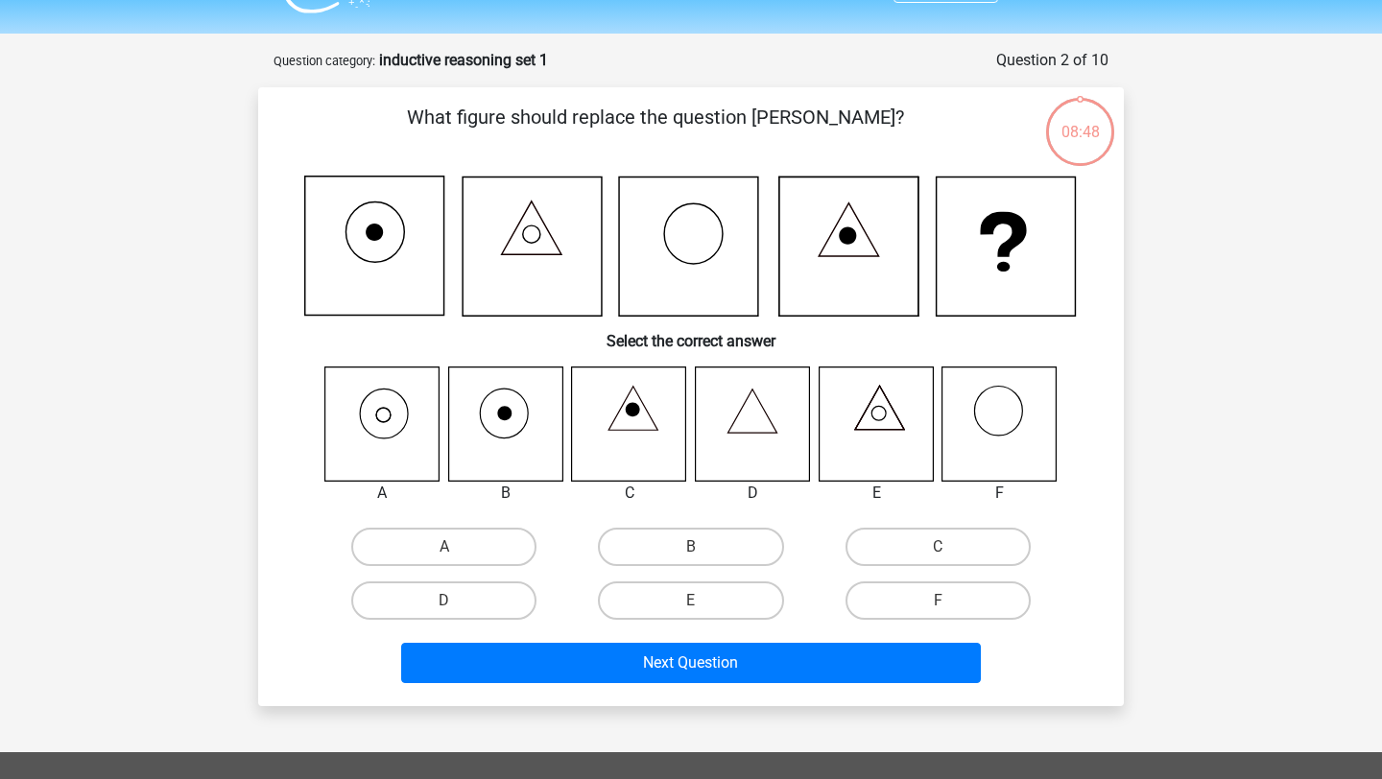
scroll to position [96, 0]
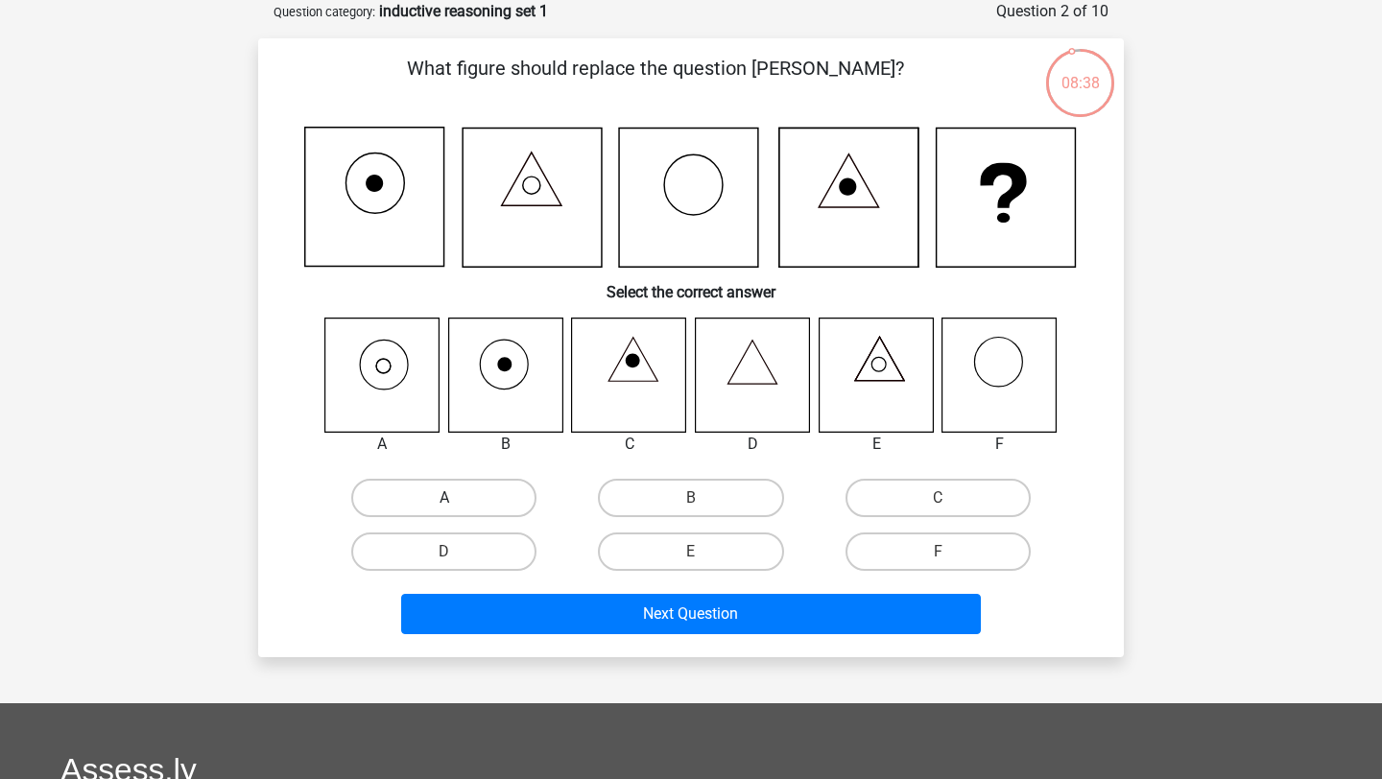
click at [443, 495] on label "A" at bounding box center [443, 498] width 185 height 38
click at [444, 498] on input "A" at bounding box center [450, 504] width 12 height 12
radio input "true"
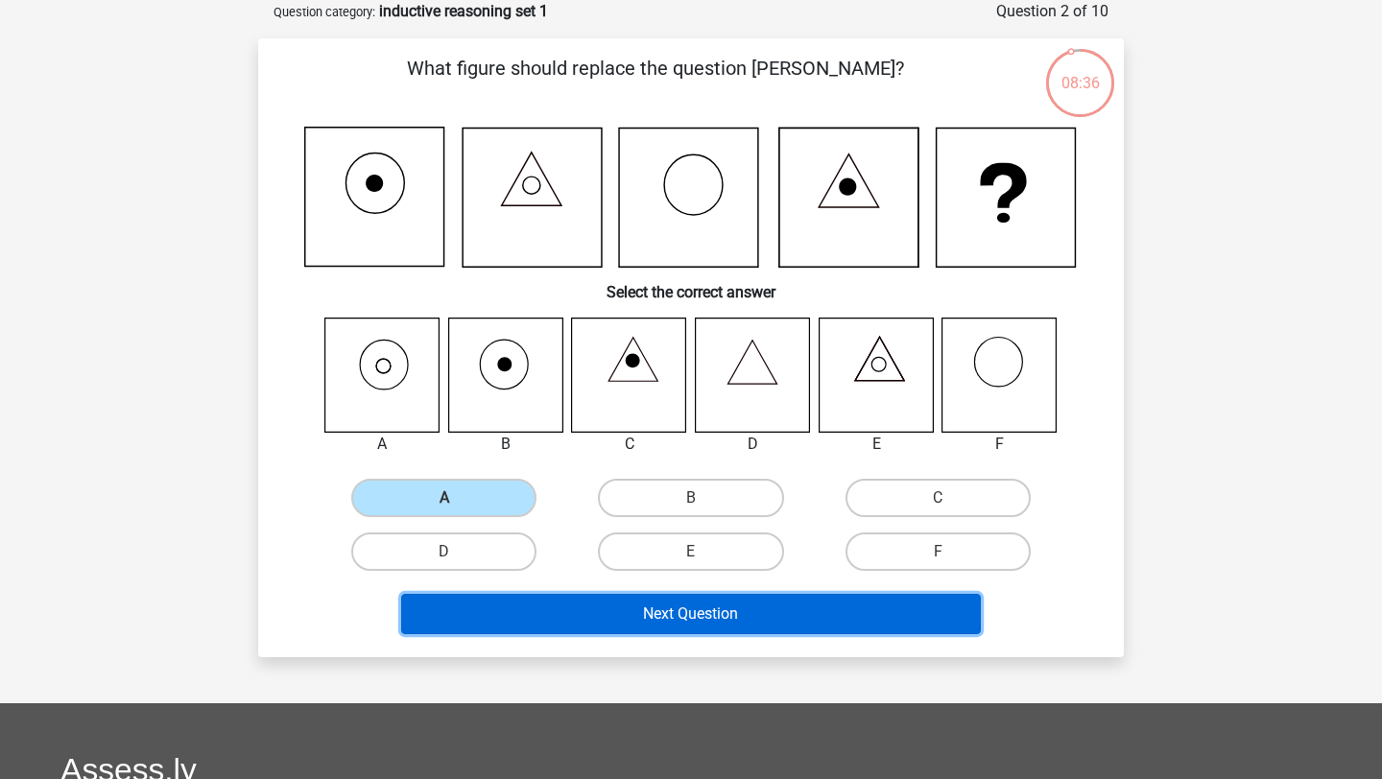
click at [637, 623] on button "Next Question" at bounding box center [691, 614] width 580 height 40
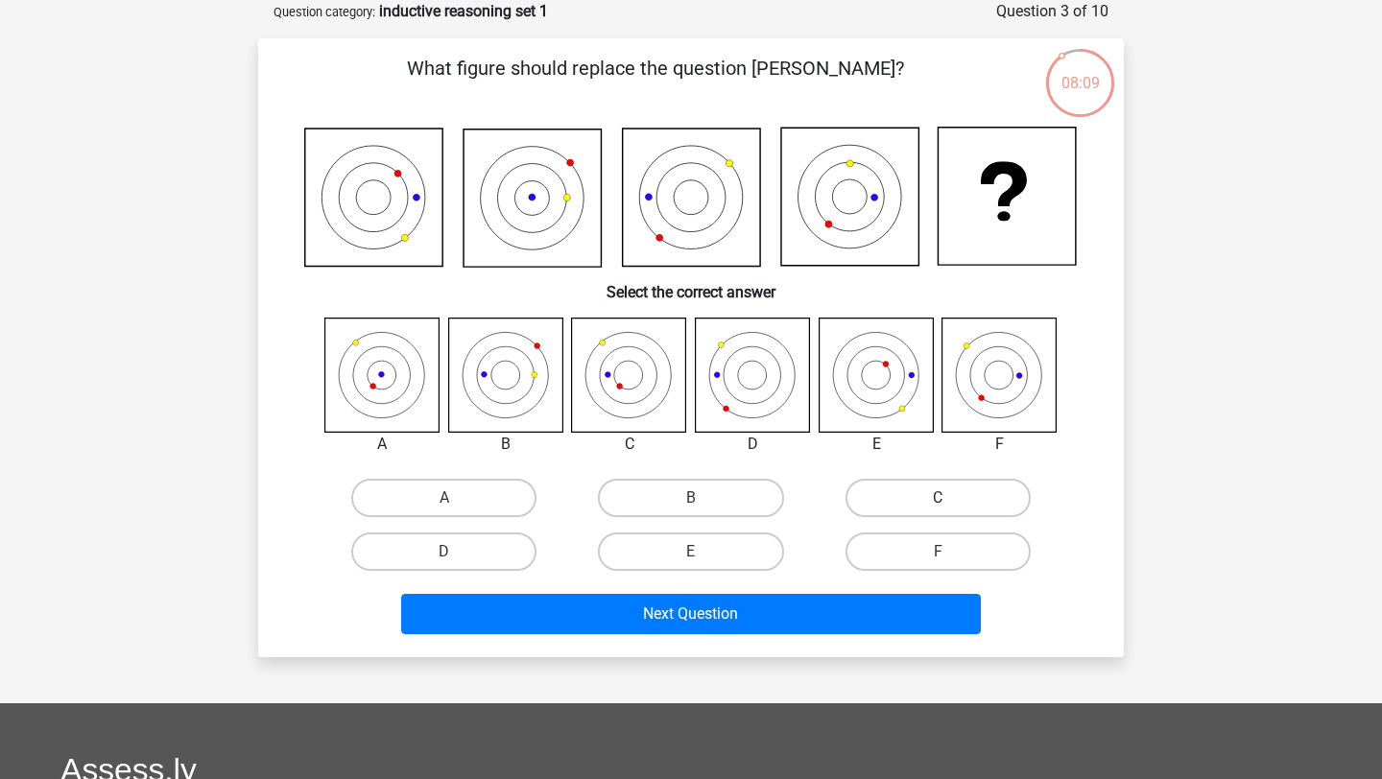
click at [891, 491] on label "C" at bounding box center [937, 498] width 185 height 38
click at [937, 498] on input "C" at bounding box center [943, 504] width 12 height 12
radio input "true"
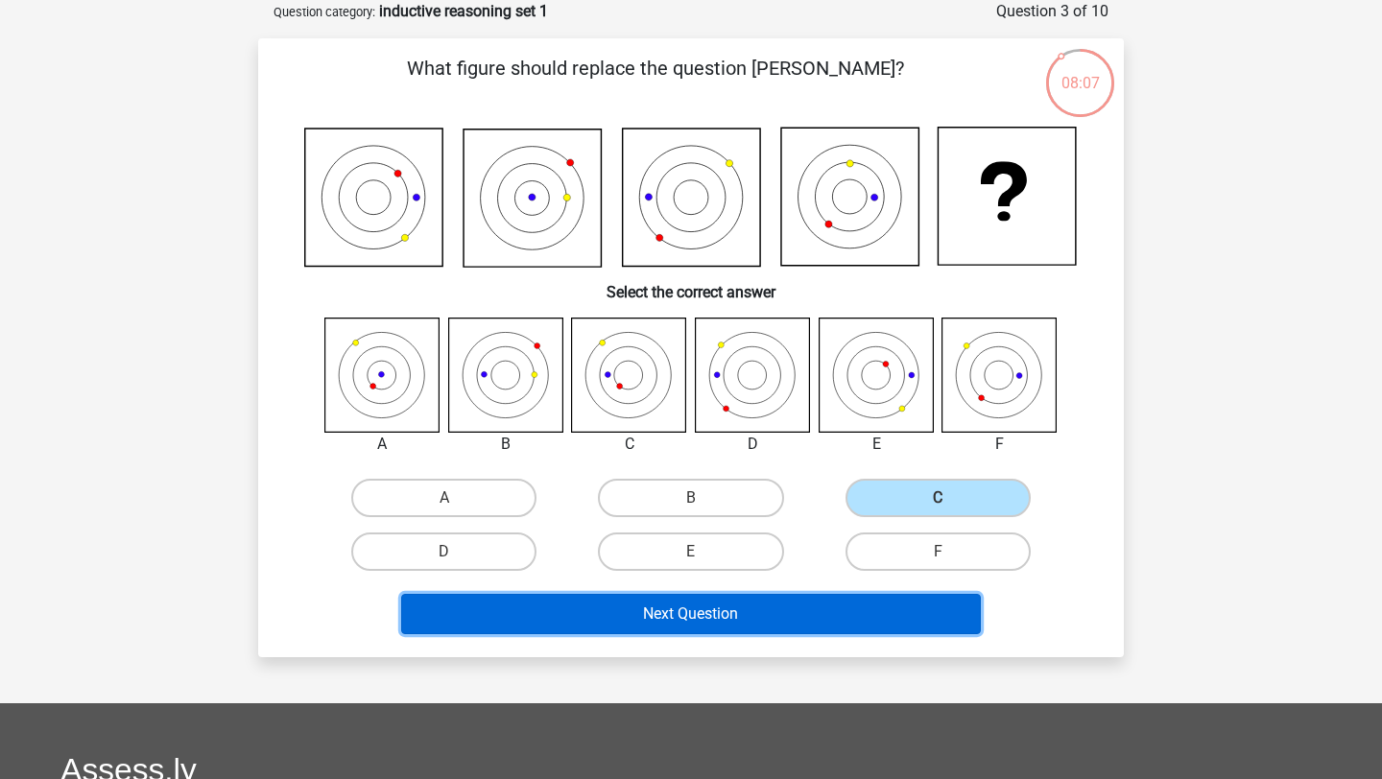
click at [749, 614] on button "Next Question" at bounding box center [691, 614] width 580 height 40
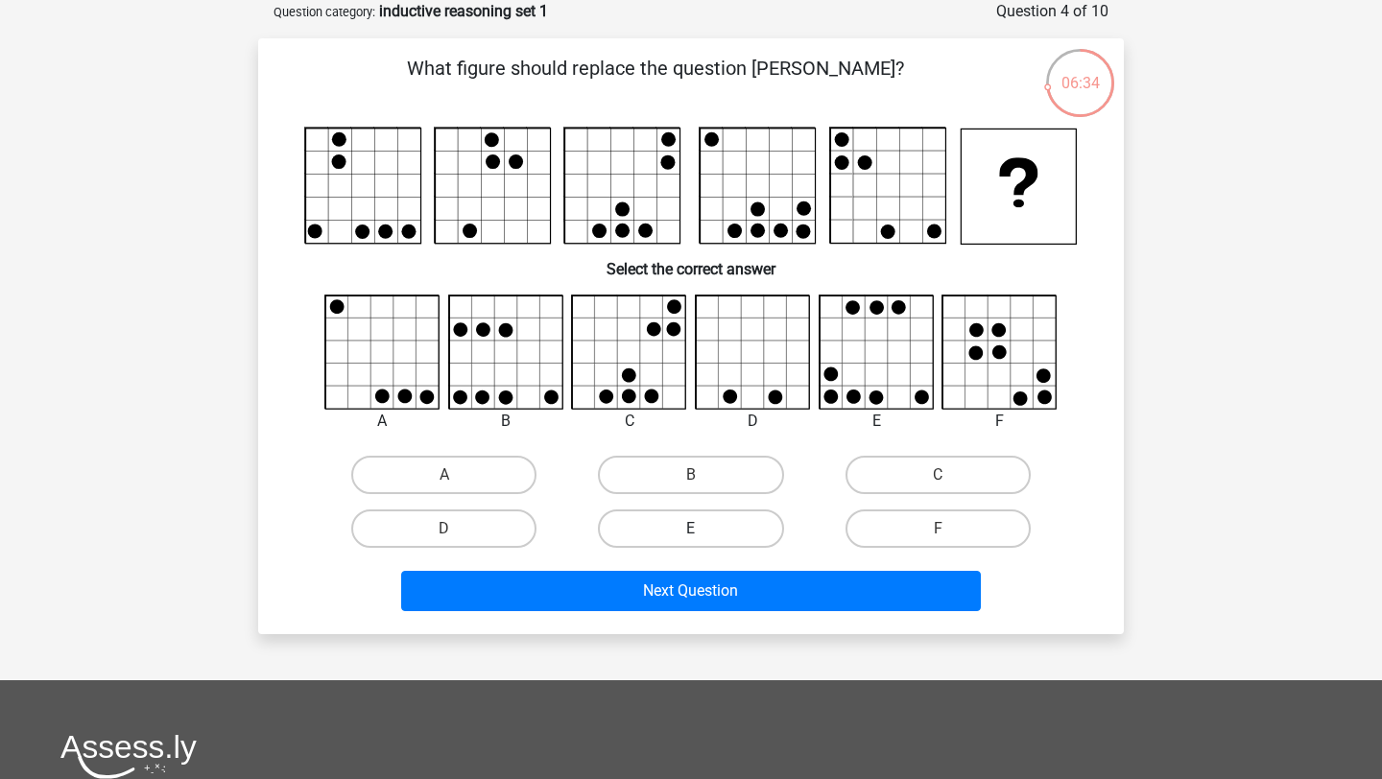
click at [719, 521] on label "E" at bounding box center [690, 528] width 185 height 38
click at [703, 529] on input "E" at bounding box center [697, 535] width 12 height 12
radio input "true"
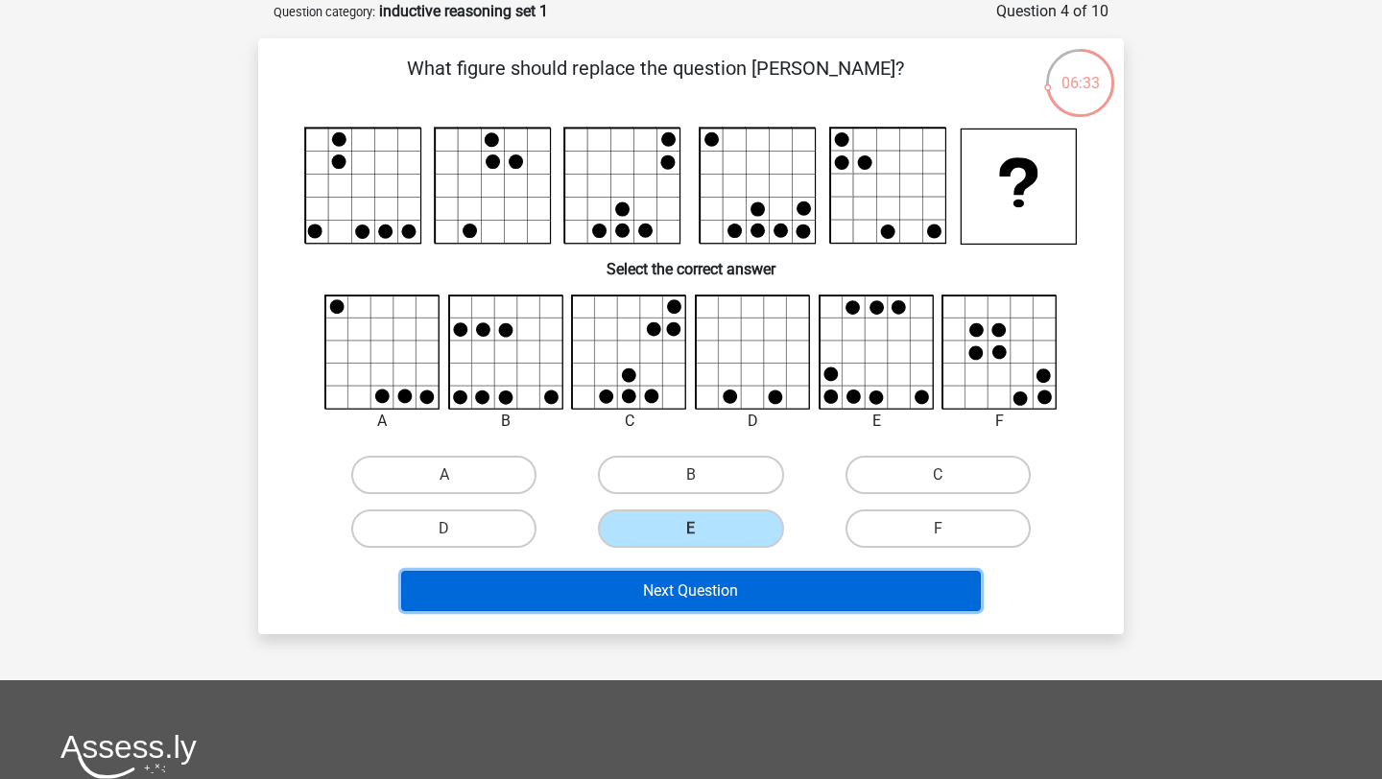
click at [720, 578] on button "Next Question" at bounding box center [691, 591] width 580 height 40
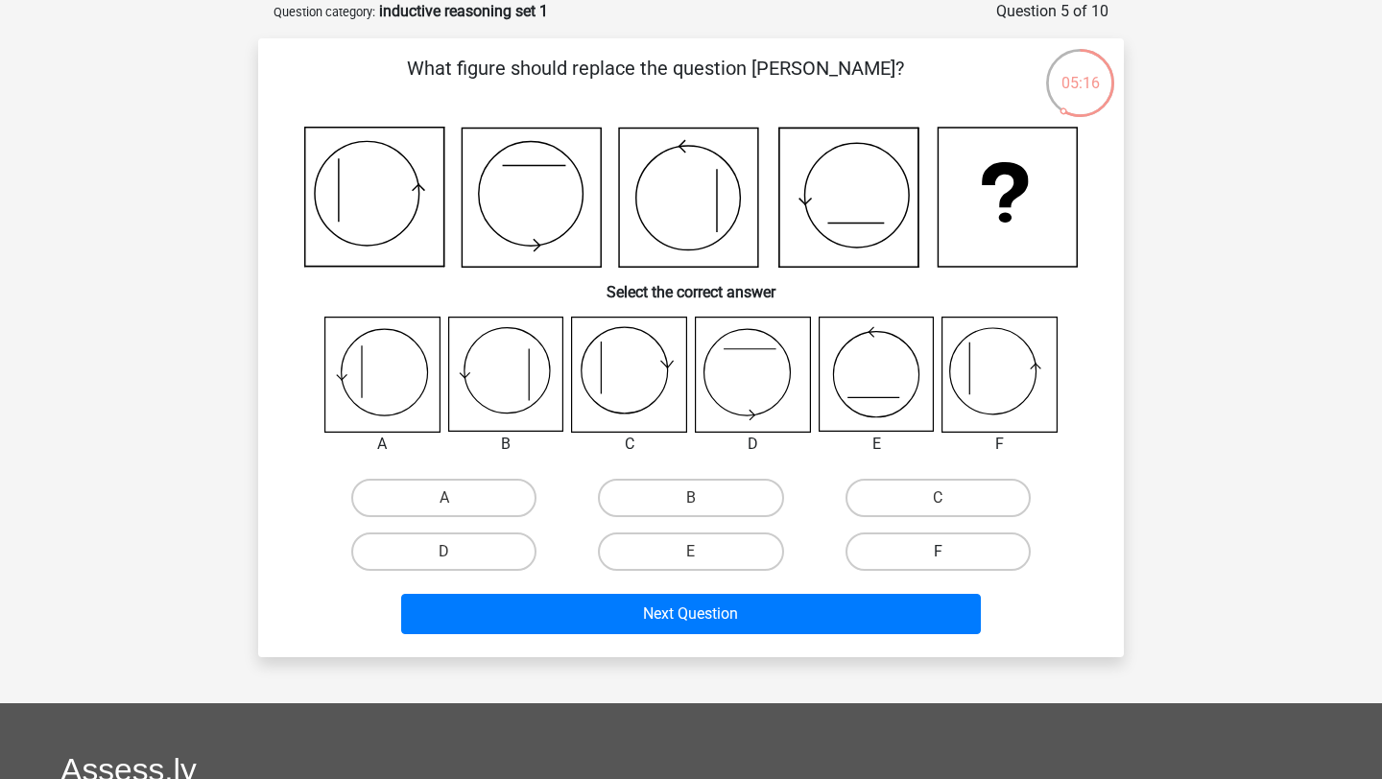
click at [922, 541] on label "F" at bounding box center [937, 551] width 185 height 38
click at [937, 552] on input "F" at bounding box center [943, 558] width 12 height 12
radio input "true"
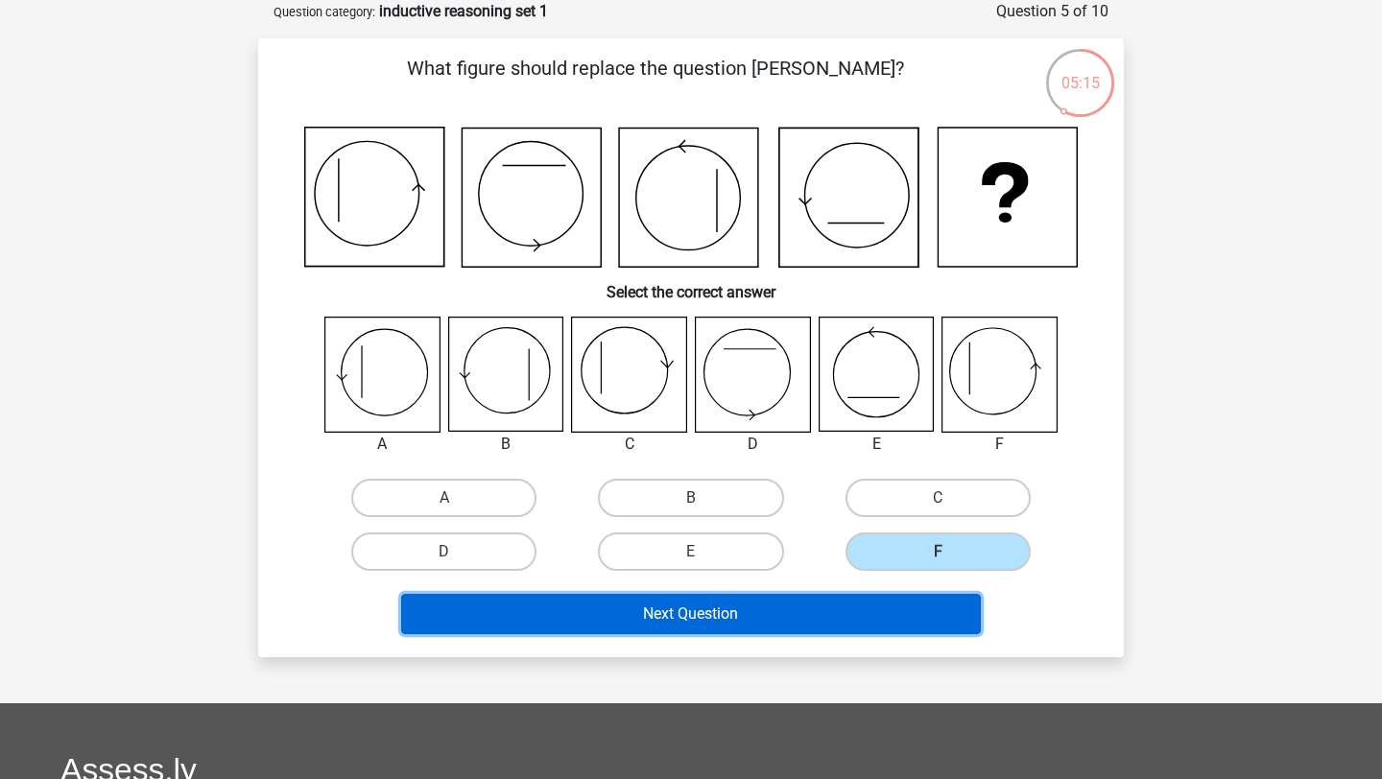
click at [877, 604] on button "Next Question" at bounding box center [691, 614] width 580 height 40
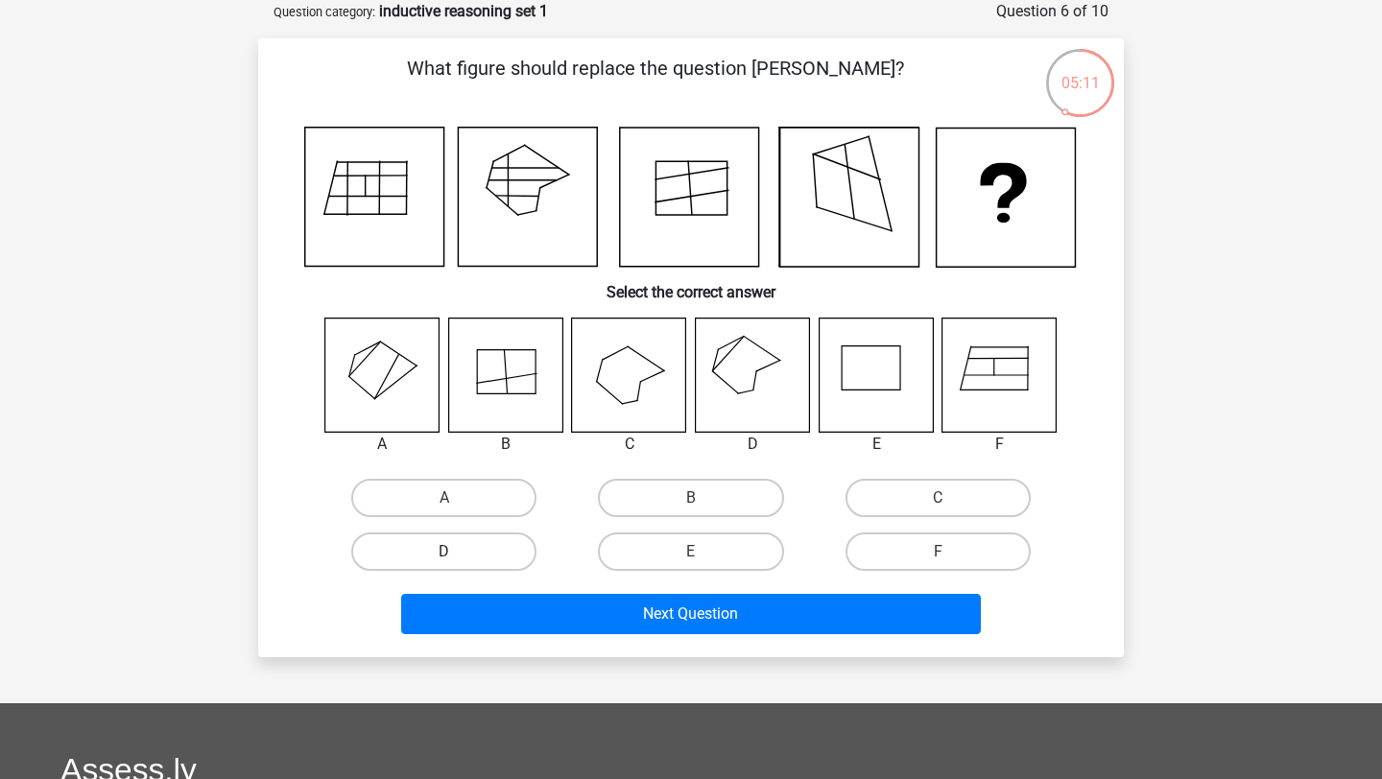
click at [483, 550] on label "D" at bounding box center [443, 551] width 185 height 38
click at [457, 552] on input "D" at bounding box center [450, 558] width 12 height 12
radio input "true"
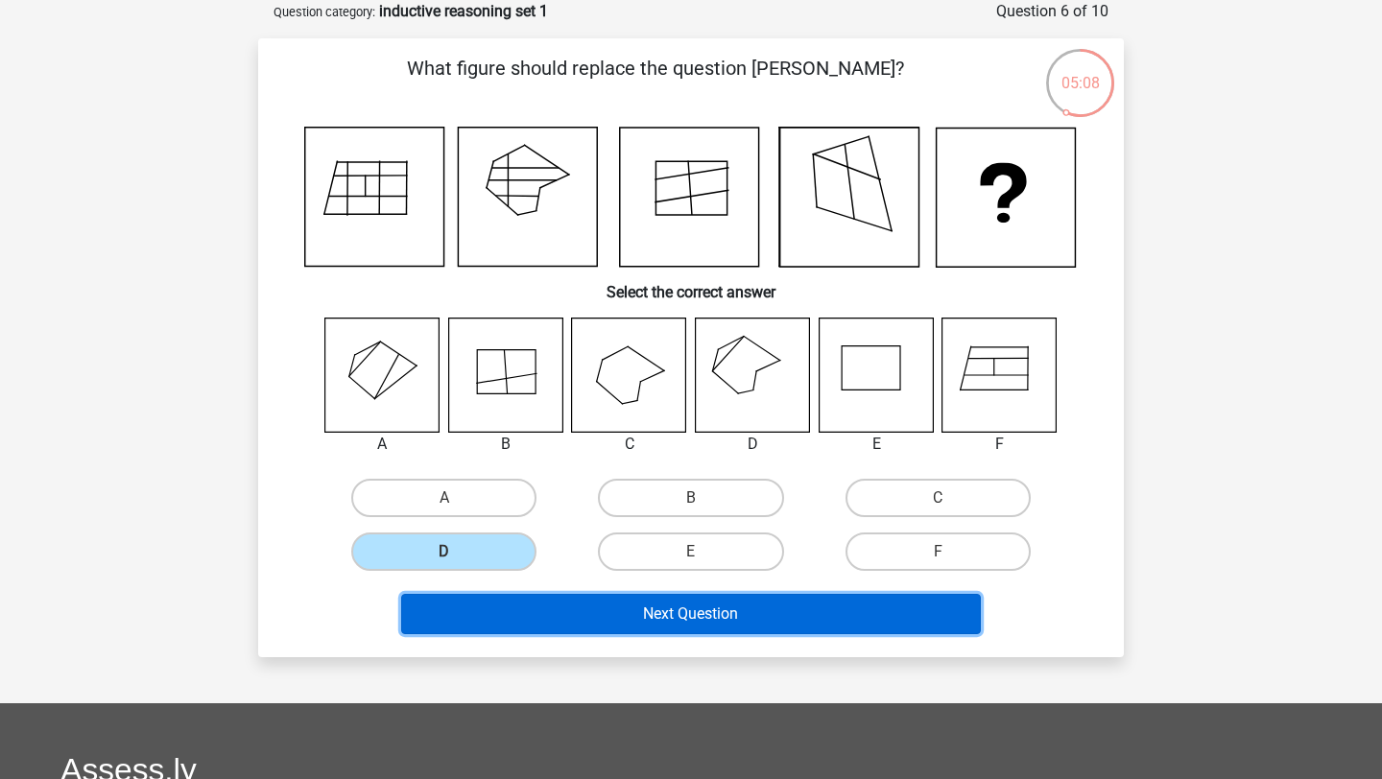
click at [623, 613] on button "Next Question" at bounding box center [691, 614] width 580 height 40
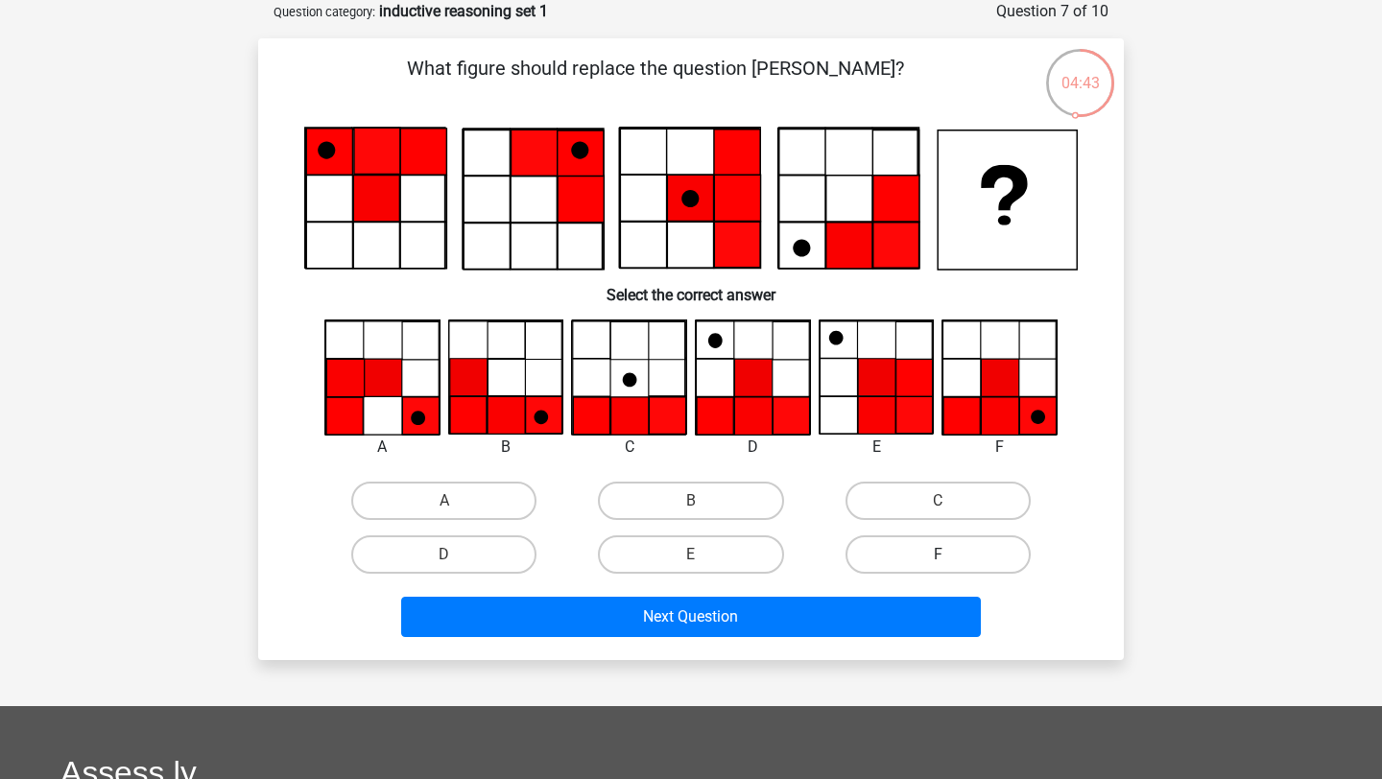
click at [911, 559] on label "F" at bounding box center [937, 554] width 185 height 38
click at [937, 559] on input "F" at bounding box center [943, 561] width 12 height 12
radio input "true"
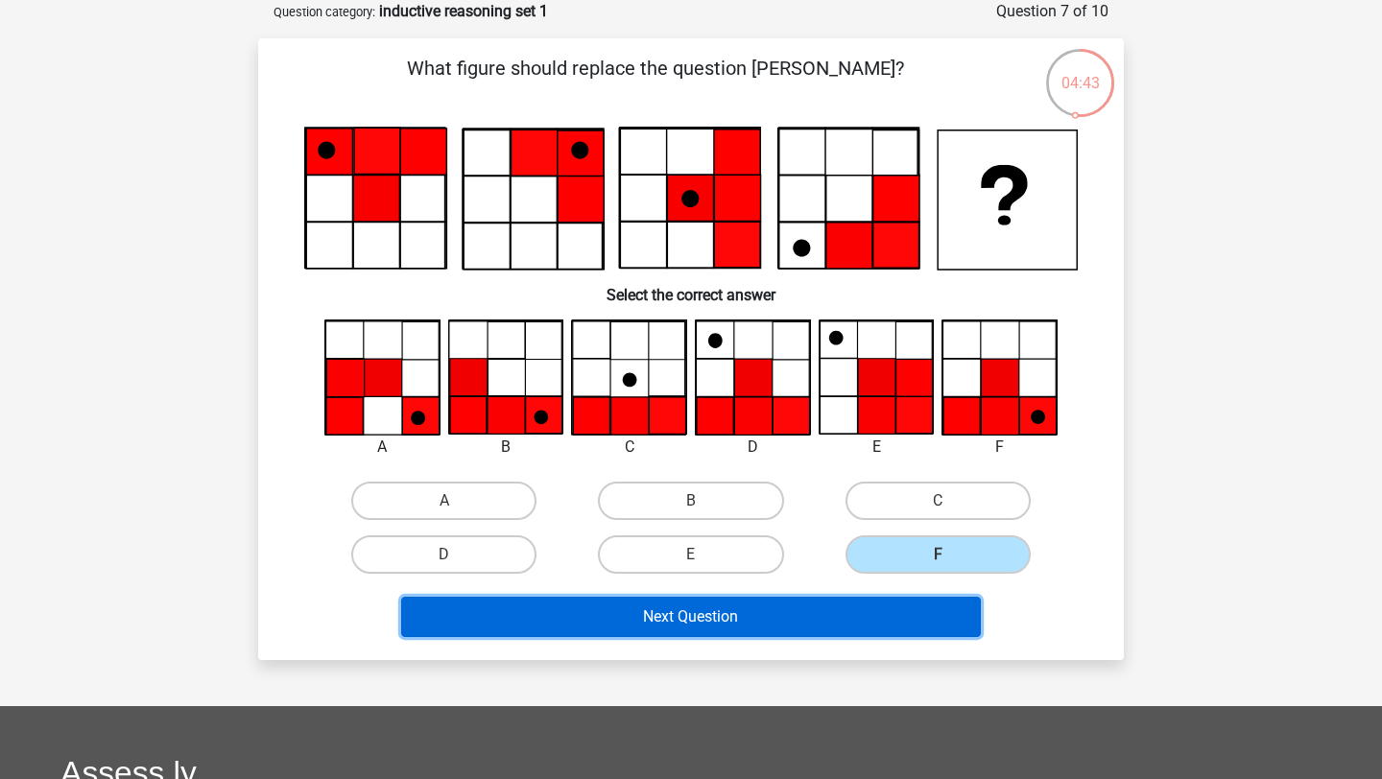
click at [860, 617] on button "Next Question" at bounding box center [691, 617] width 580 height 40
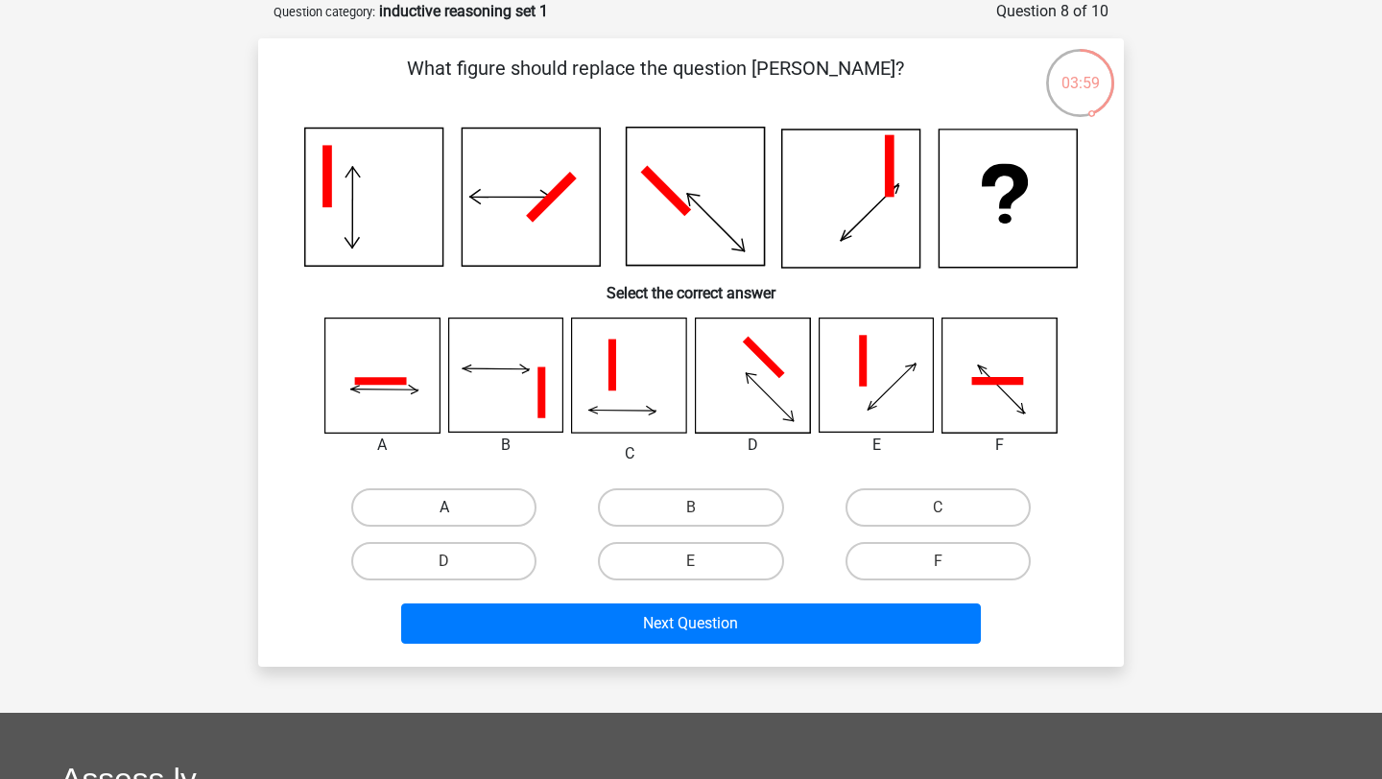
click at [403, 504] on label "A" at bounding box center [443, 507] width 185 height 38
click at [444, 508] on input "A" at bounding box center [450, 514] width 12 height 12
radio input "true"
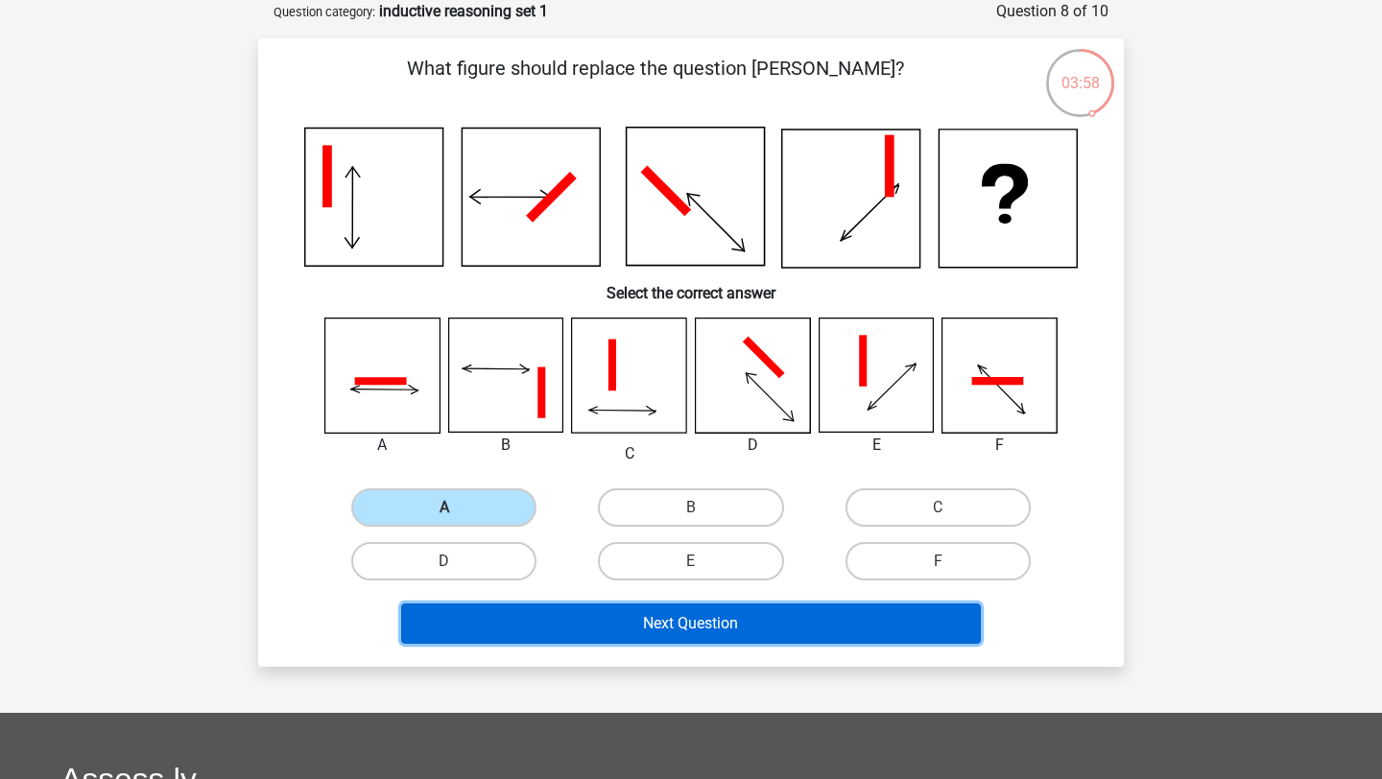
click at [626, 625] on button "Next Question" at bounding box center [691, 623] width 580 height 40
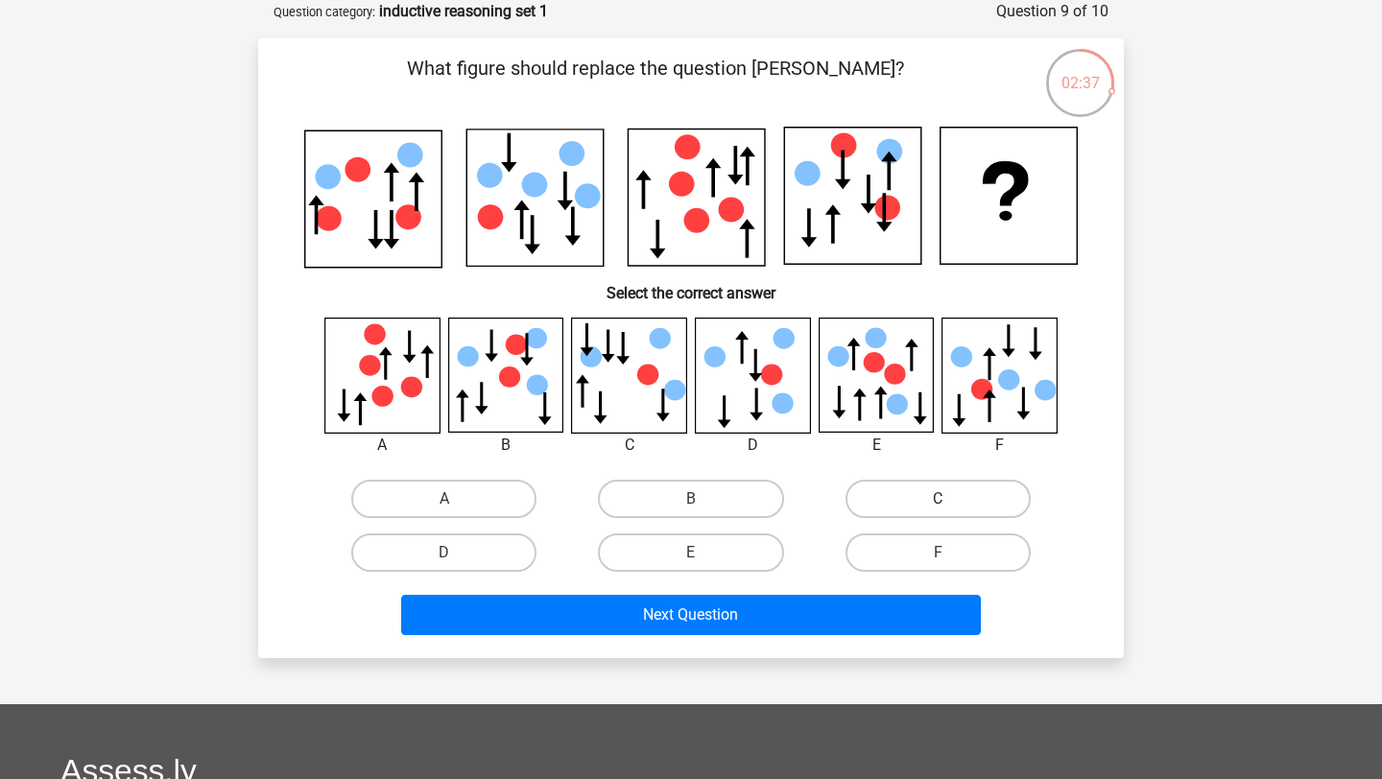
click at [929, 499] on label "C" at bounding box center [937, 499] width 185 height 38
click at [937, 499] on input "C" at bounding box center [943, 505] width 12 height 12
radio input "true"
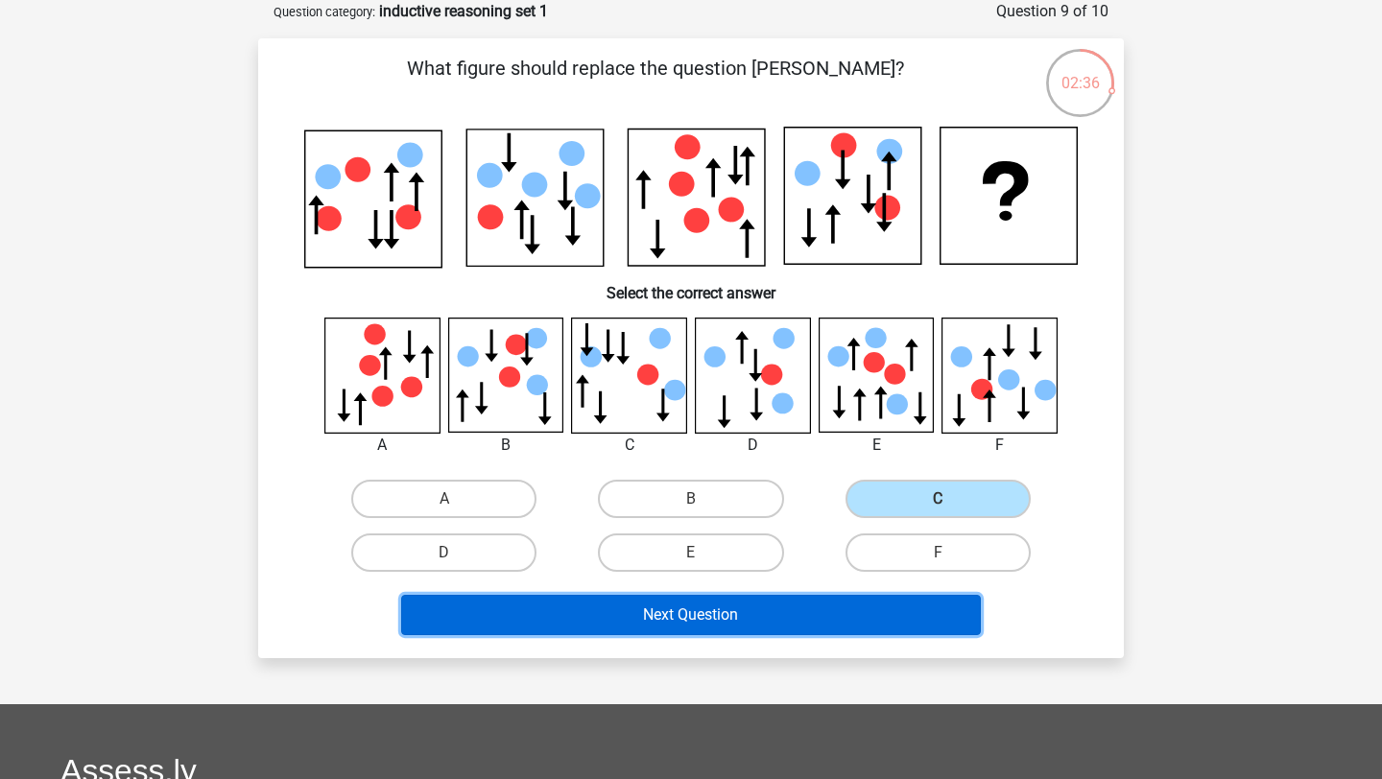
click at [762, 616] on button "Next Question" at bounding box center [691, 615] width 580 height 40
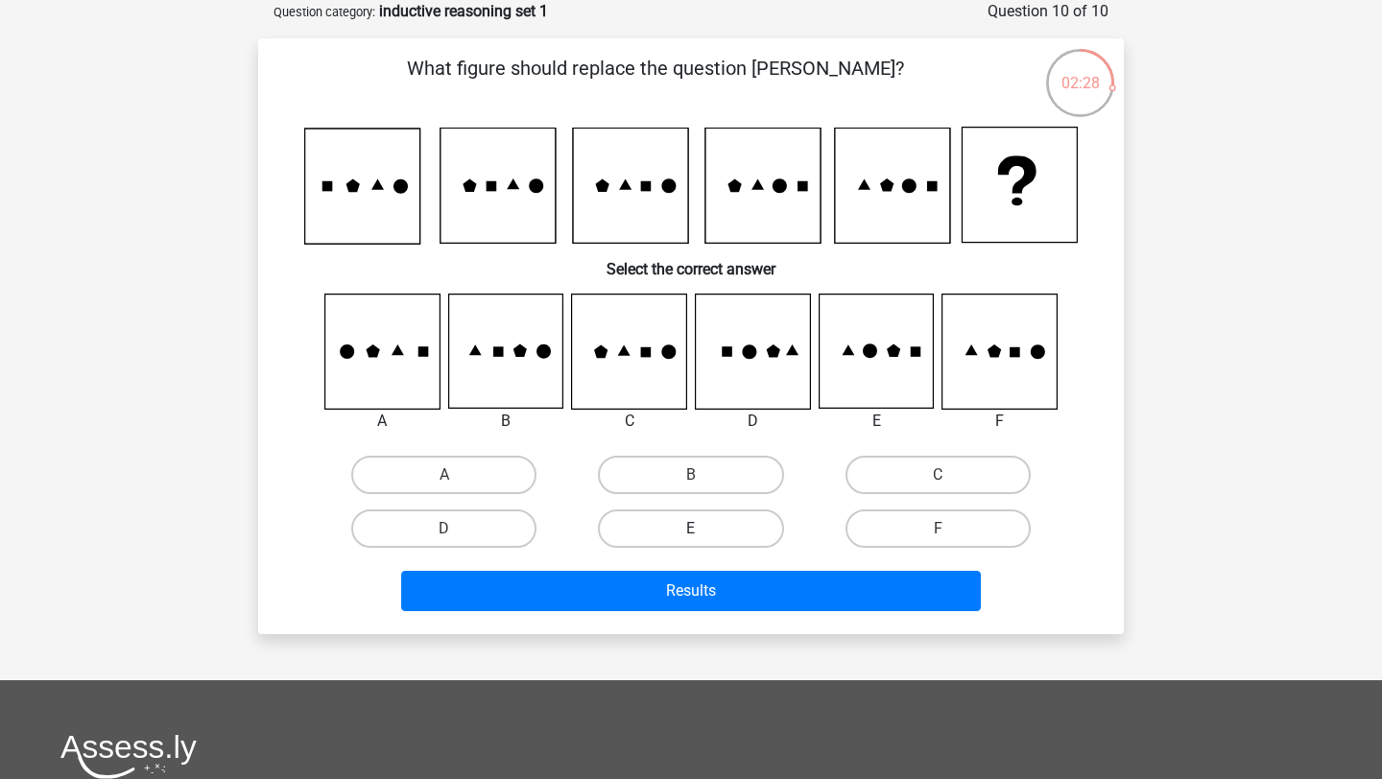
click at [698, 521] on label "E" at bounding box center [690, 528] width 185 height 38
click at [698, 529] on input "E" at bounding box center [697, 535] width 12 height 12
radio input "true"
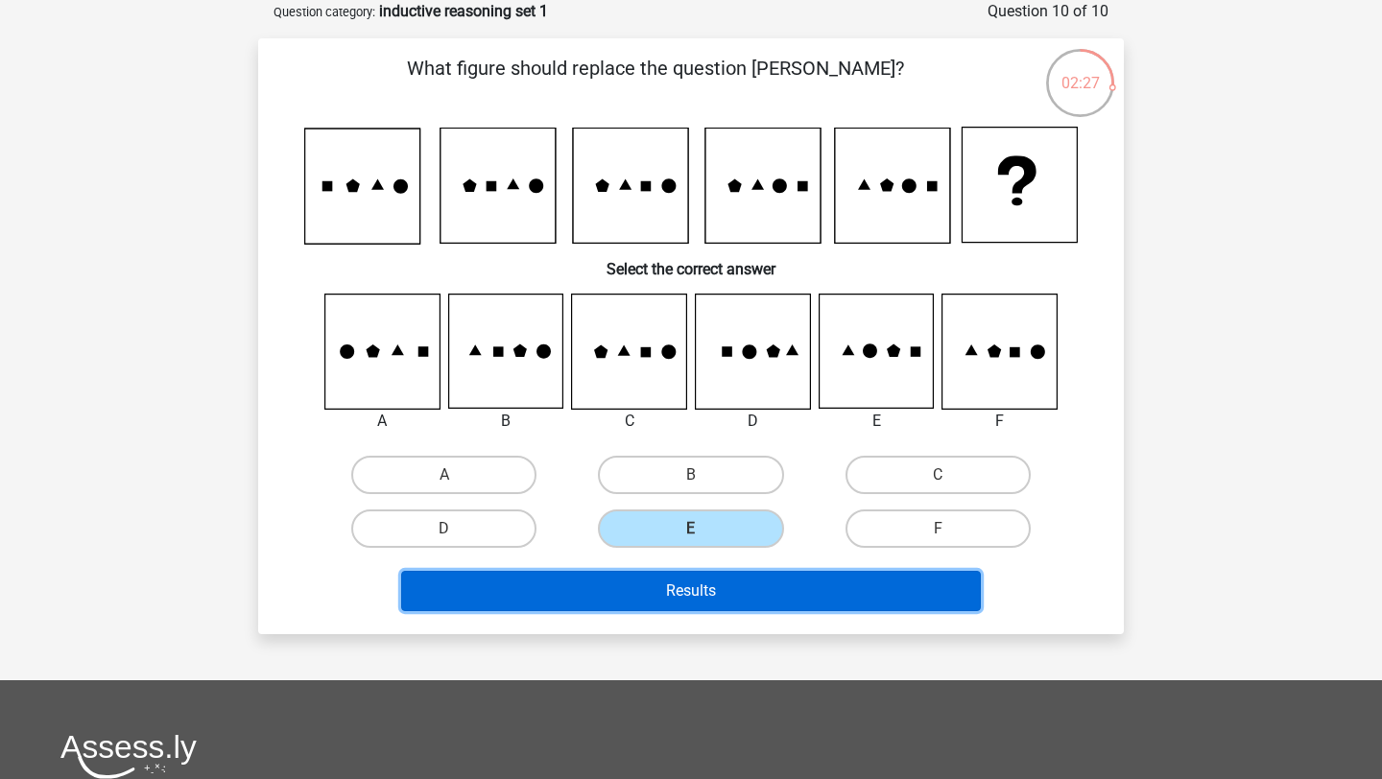
click at [745, 586] on button "Results" at bounding box center [691, 591] width 580 height 40
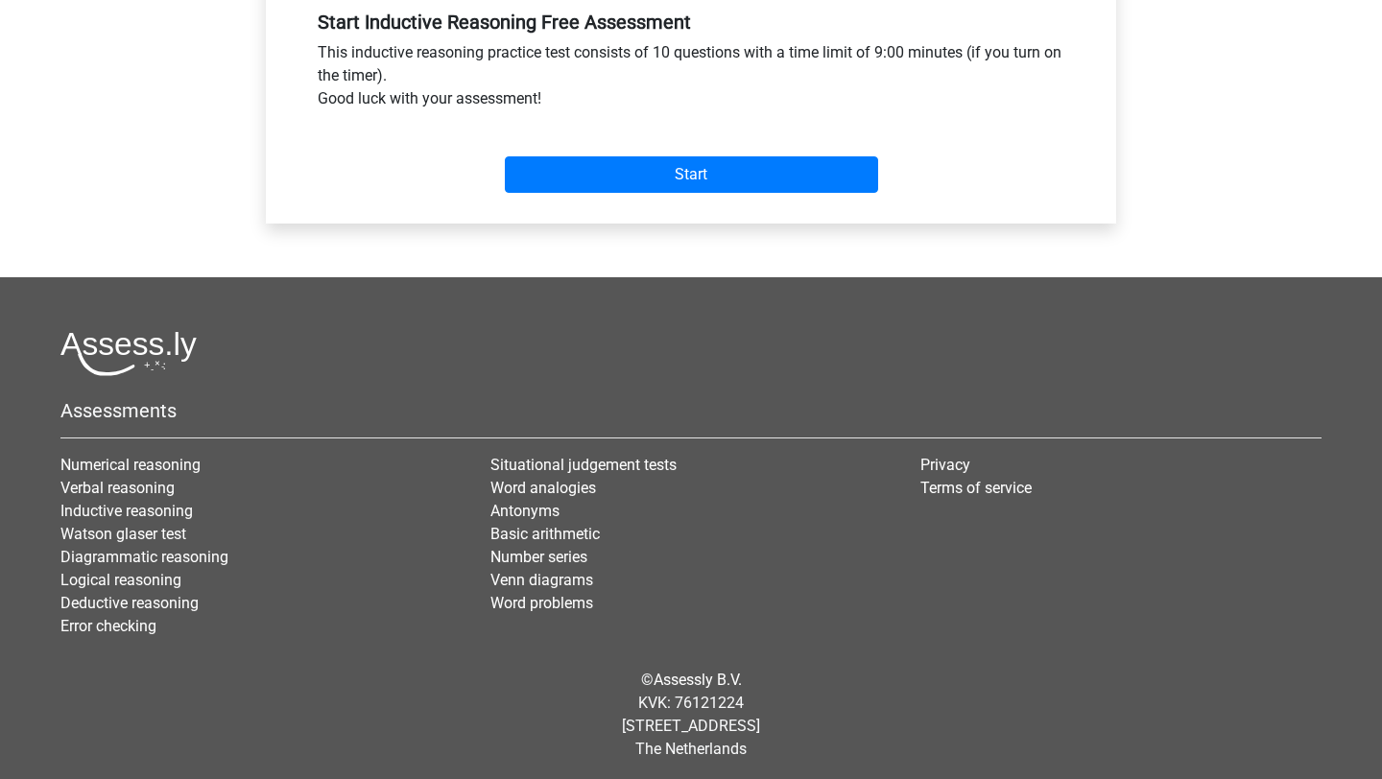
scroll to position [737, 0]
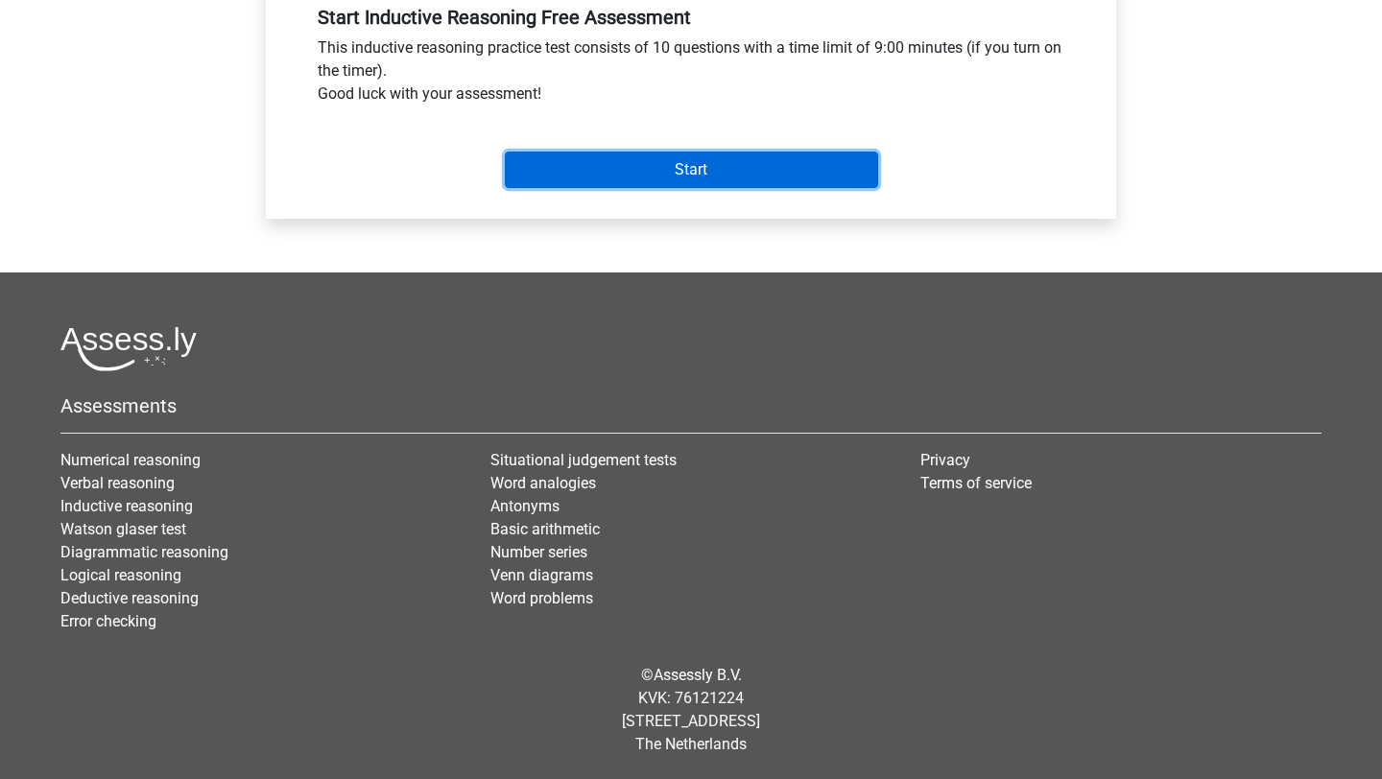
click at [797, 179] on input "Start" at bounding box center [691, 170] width 373 height 36
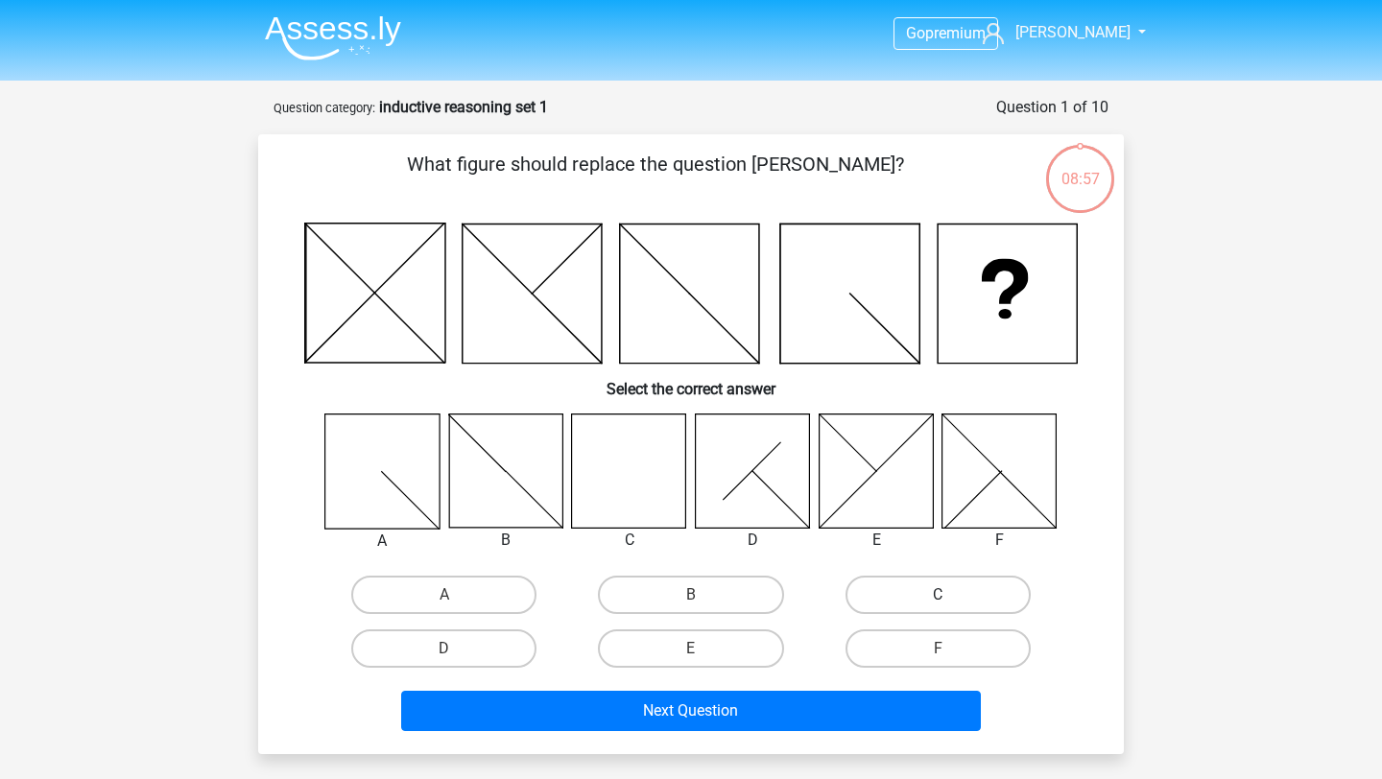
click at [929, 596] on label "C" at bounding box center [937, 595] width 185 height 38
click at [937, 596] on input "C" at bounding box center [943, 601] width 12 height 12
radio input "true"
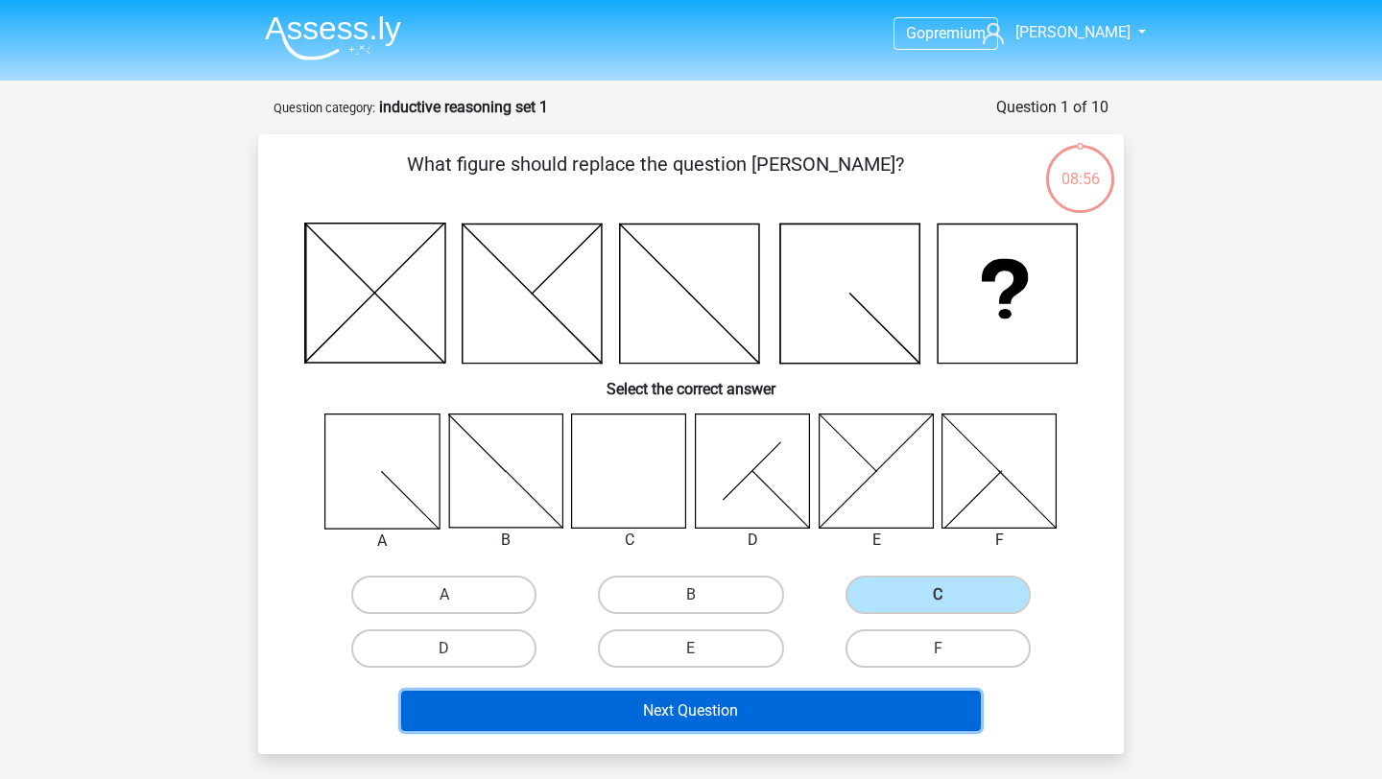
click at [804, 711] on button "Next Question" at bounding box center [691, 711] width 580 height 40
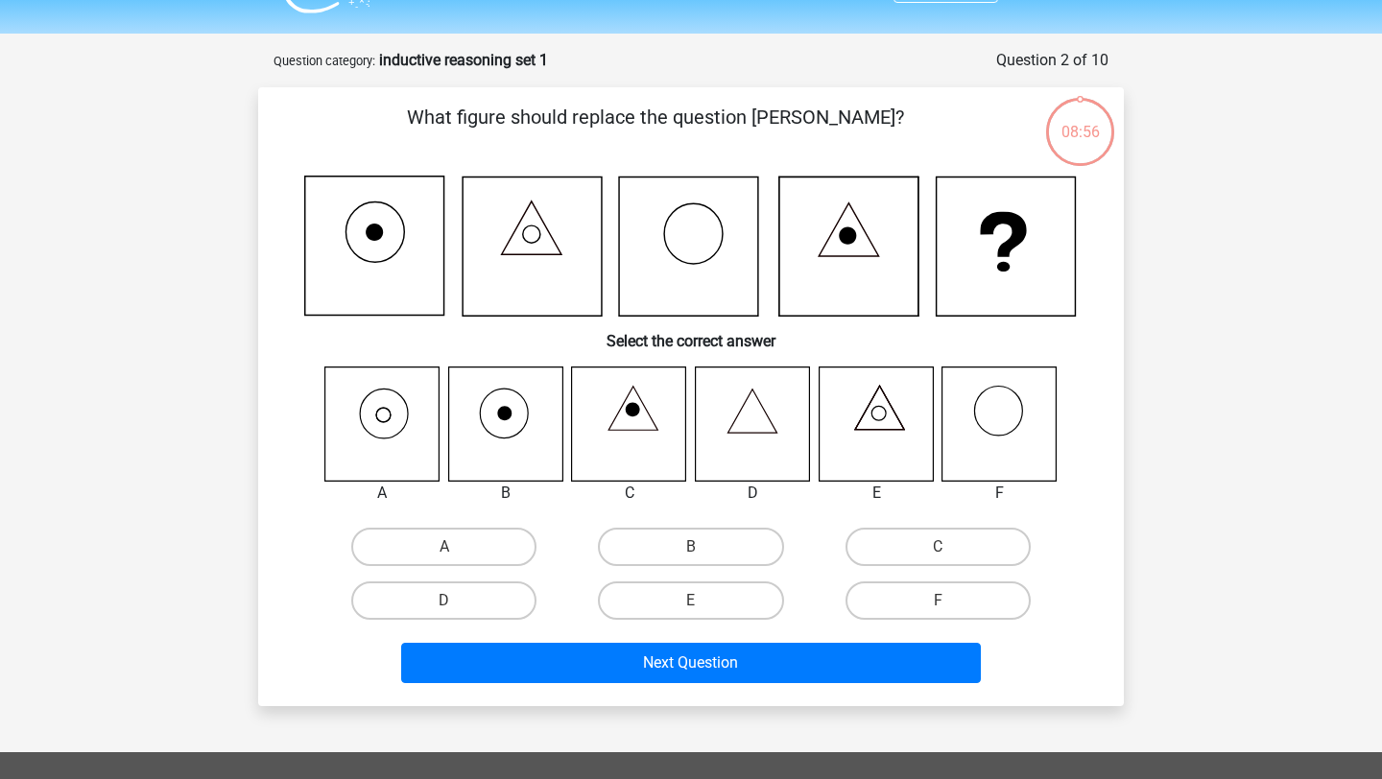
scroll to position [96, 0]
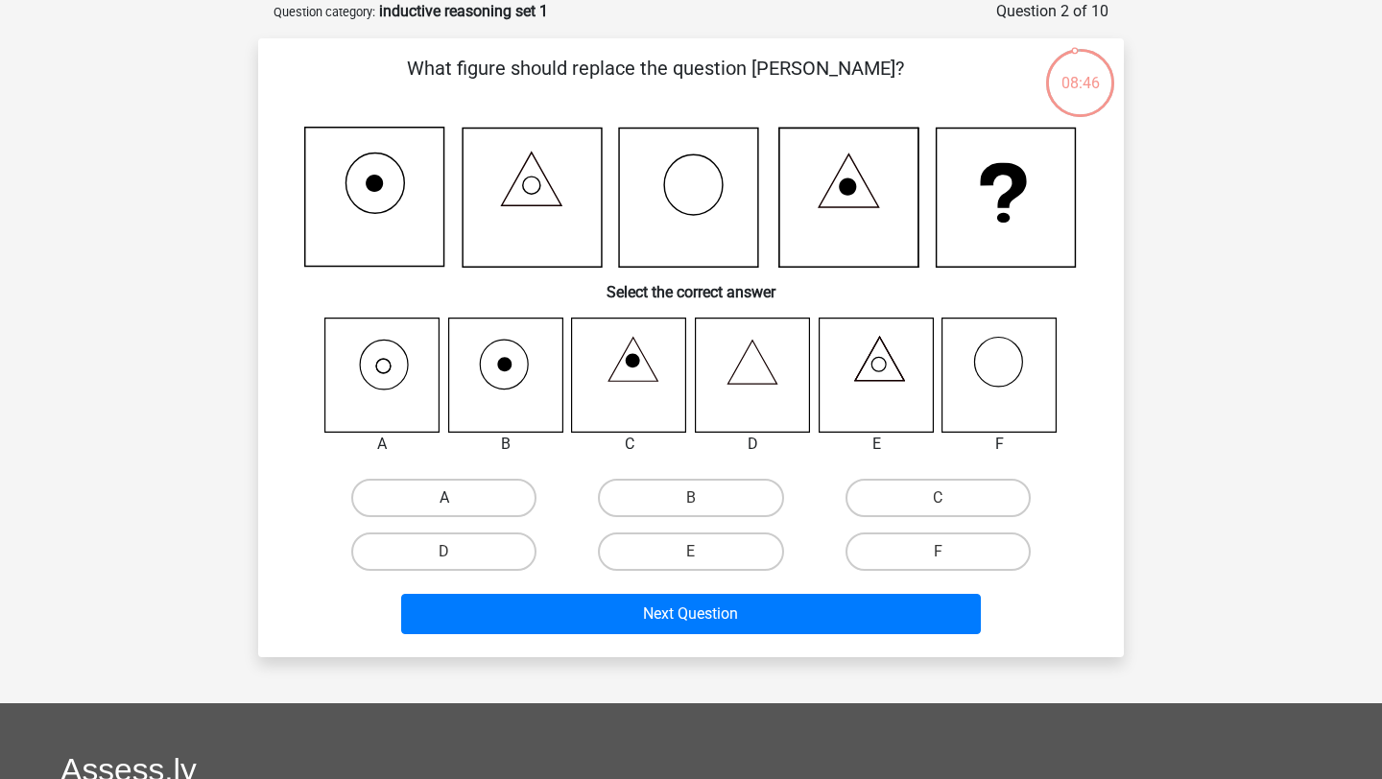
click at [480, 489] on label "A" at bounding box center [443, 498] width 185 height 38
click at [457, 498] on input "A" at bounding box center [450, 504] width 12 height 12
radio input "true"
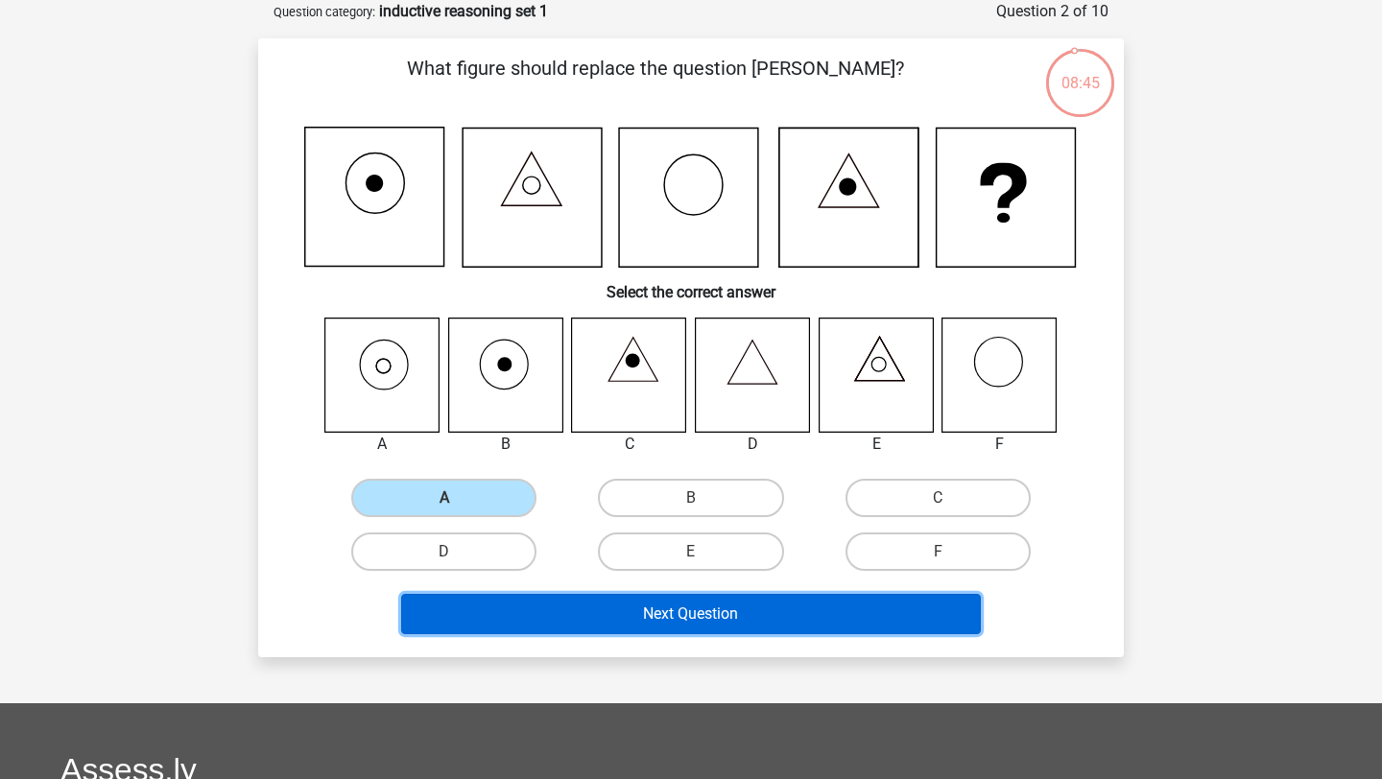
click at [561, 608] on button "Next Question" at bounding box center [691, 614] width 580 height 40
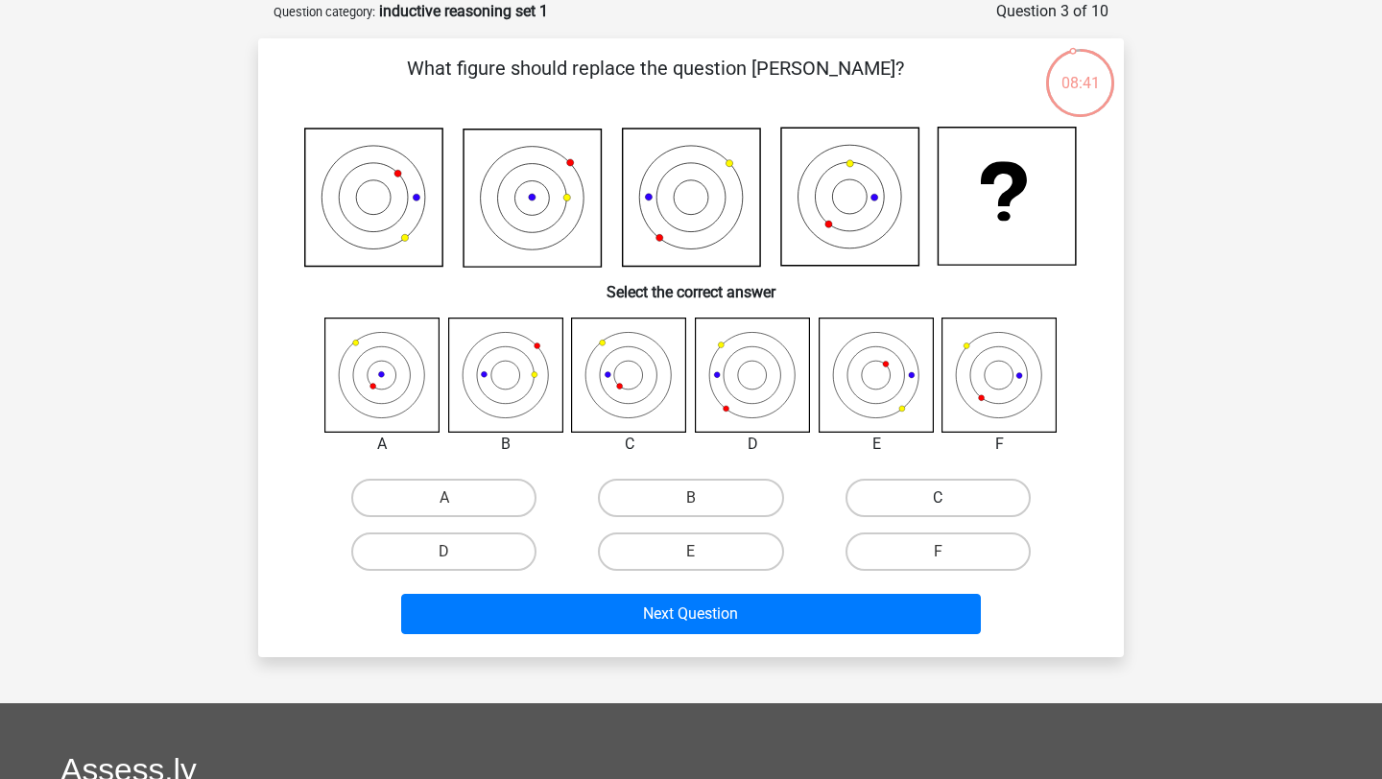
click at [964, 493] on label "C" at bounding box center [937, 498] width 185 height 38
click at [950, 498] on input "C" at bounding box center [943, 504] width 12 height 12
radio input "true"
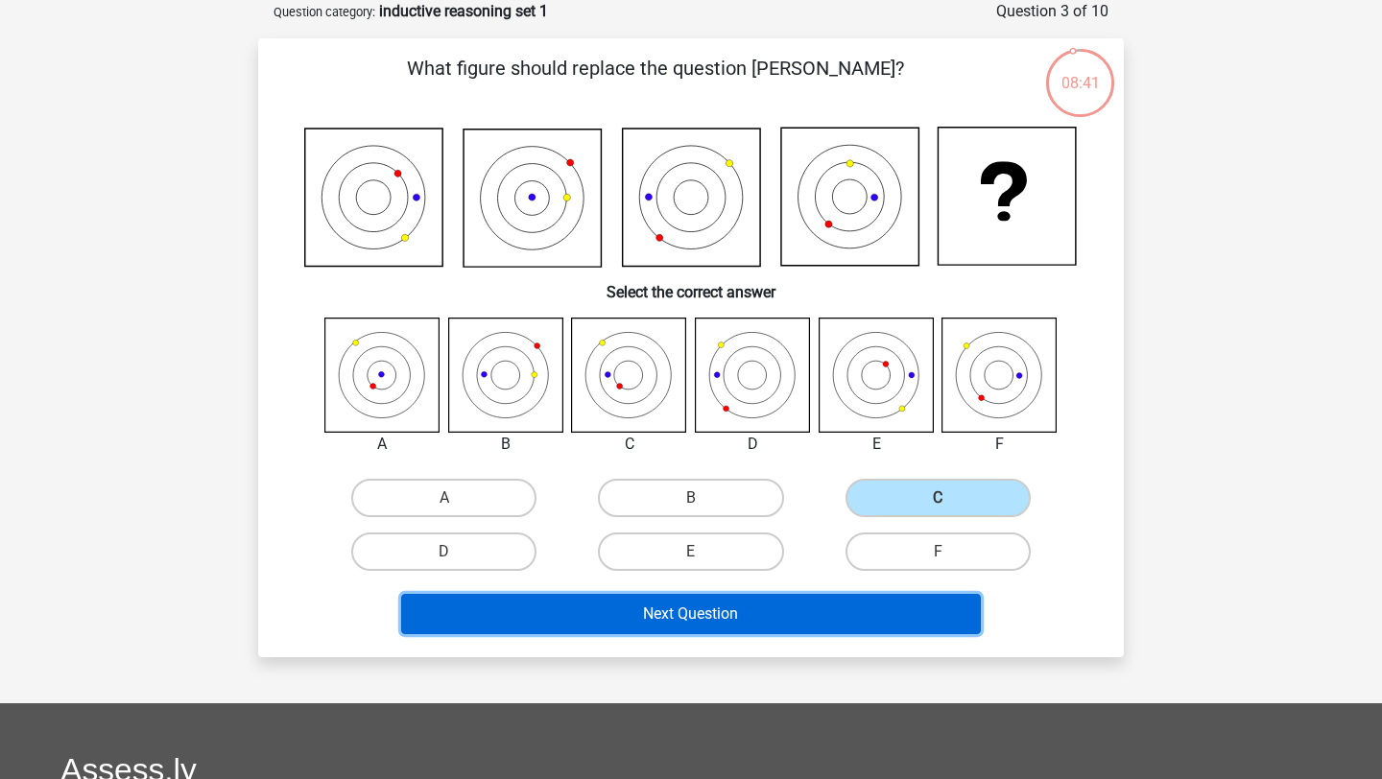
click at [823, 603] on button "Next Question" at bounding box center [691, 614] width 580 height 40
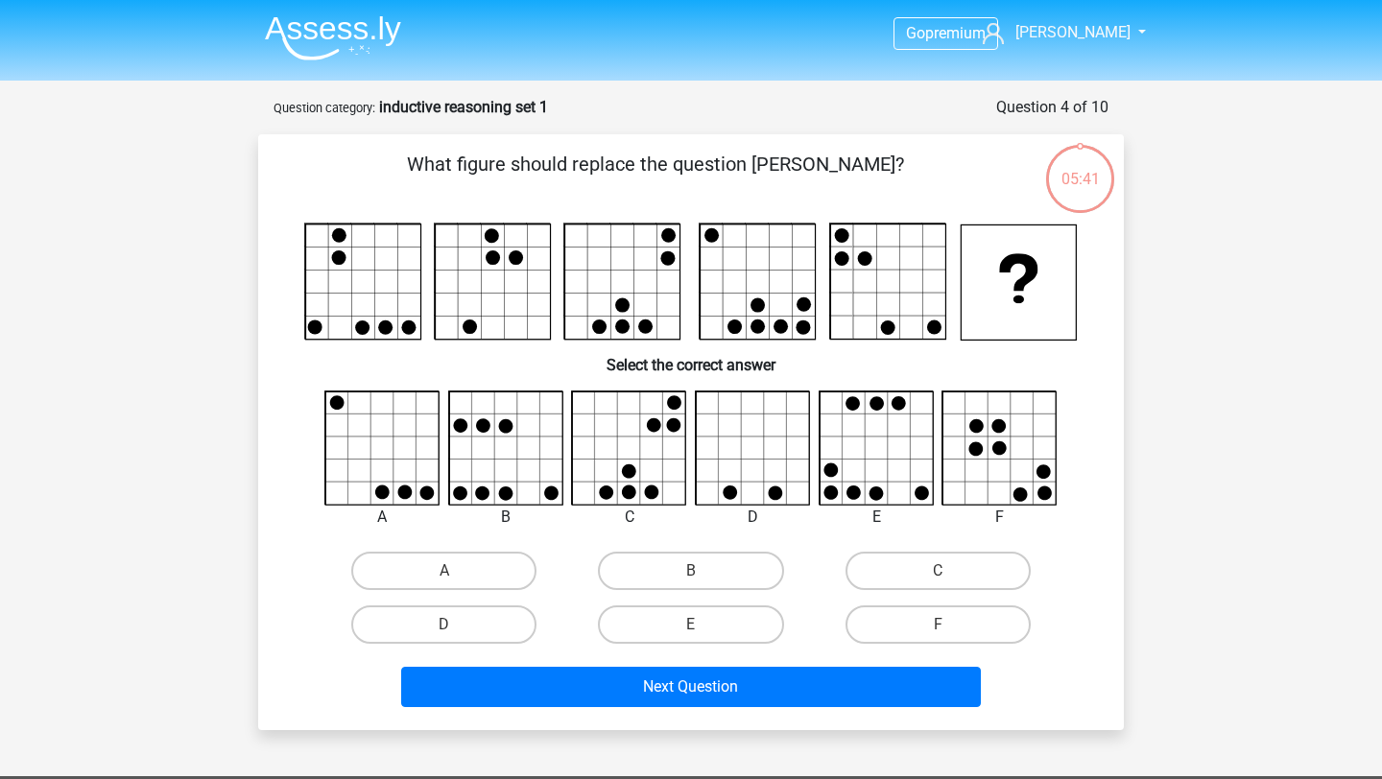
click at [470, 111] on strong "inductive reasoning set 1" at bounding box center [463, 107] width 169 height 18
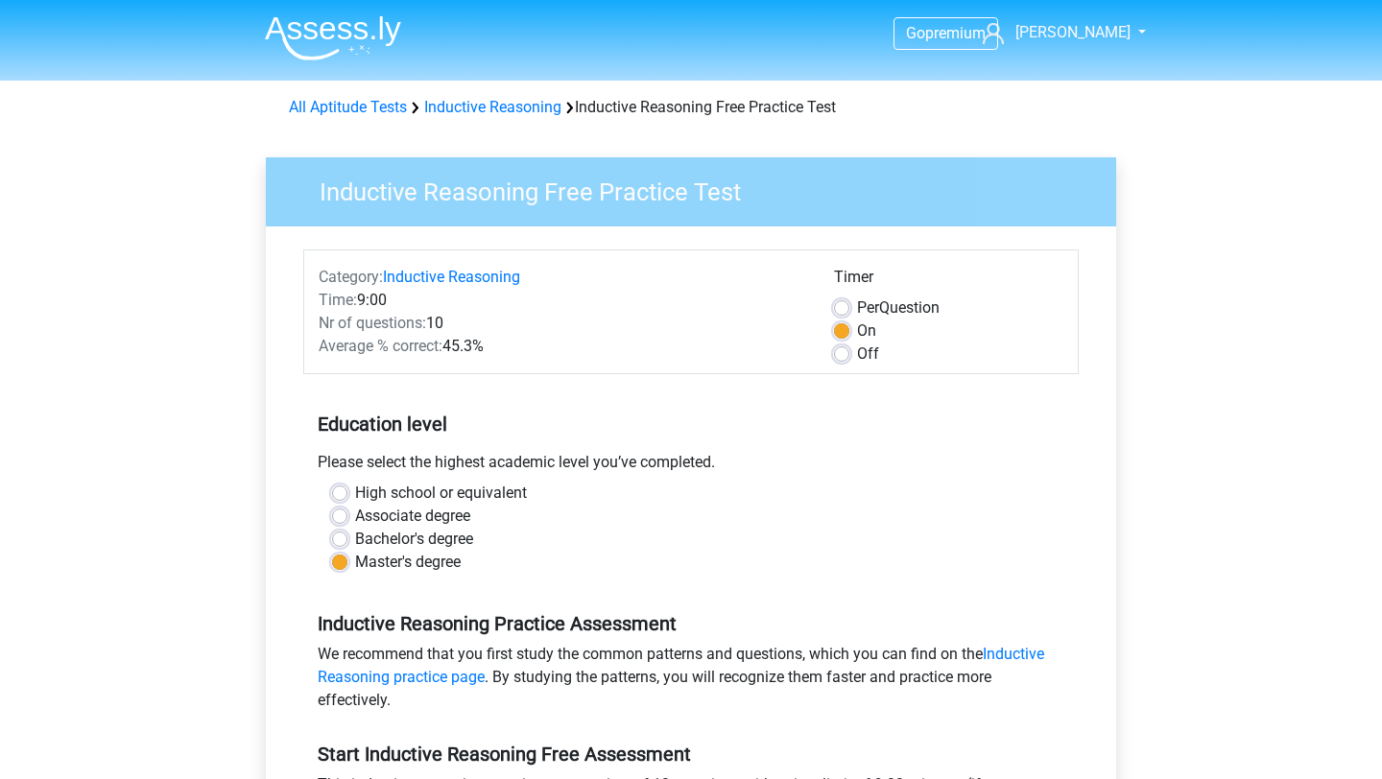
click at [132, 137] on div "Go premium [PERSON_NAME] [PERSON_NAME][EMAIL_ADDRESS][DOMAIN_NAME]" at bounding box center [691, 758] width 1382 height 1516
